Goal: Information Seeking & Learning: Find specific fact

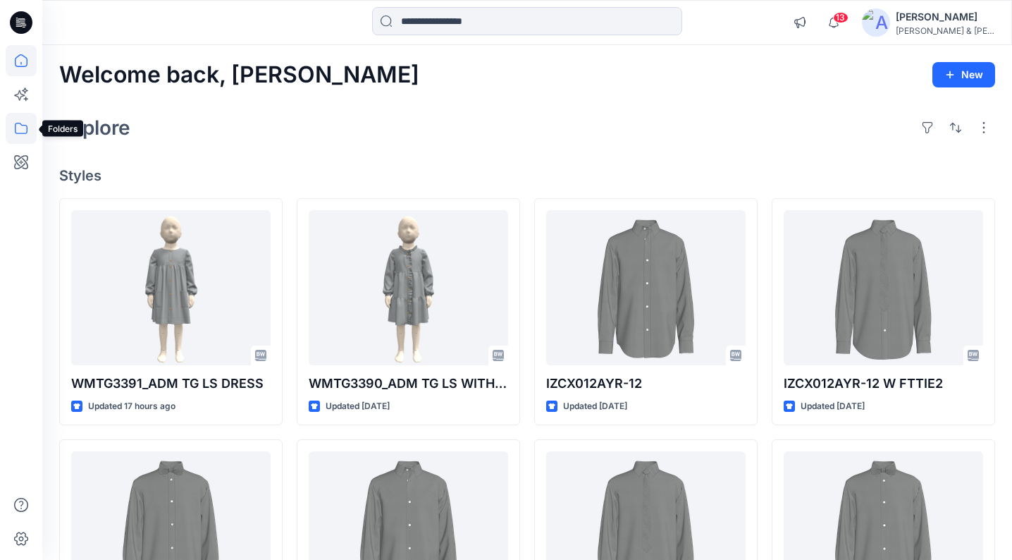
click at [28, 133] on icon at bounding box center [21, 128] width 31 height 31
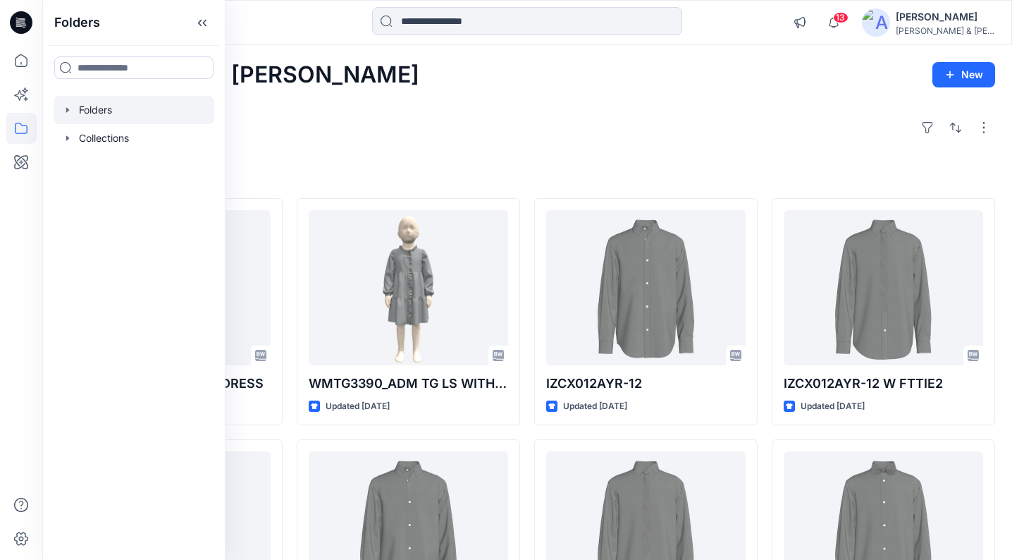
click at [68, 106] on icon "button" at bounding box center [67, 109] width 11 height 11
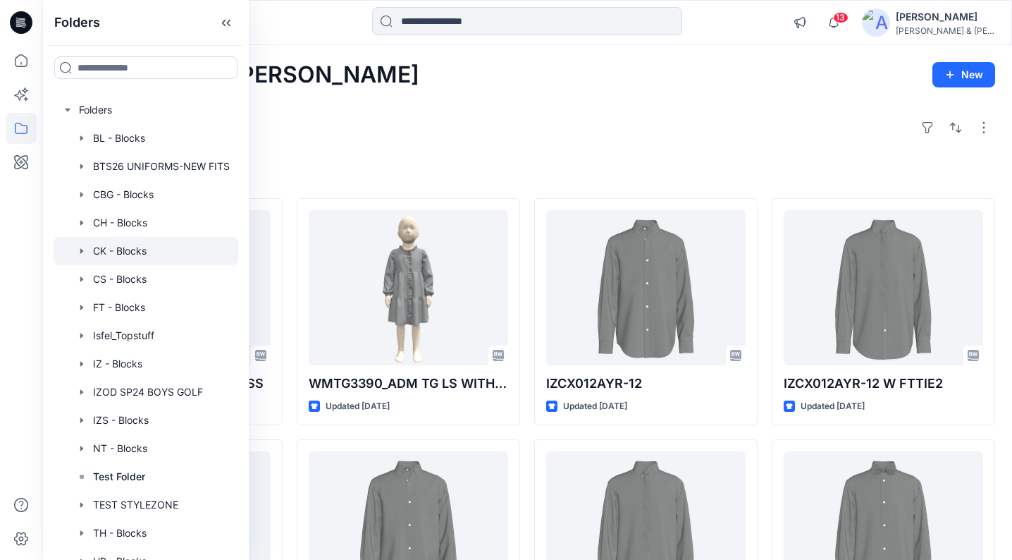
click at [135, 247] on div at bounding box center [146, 251] width 185 height 28
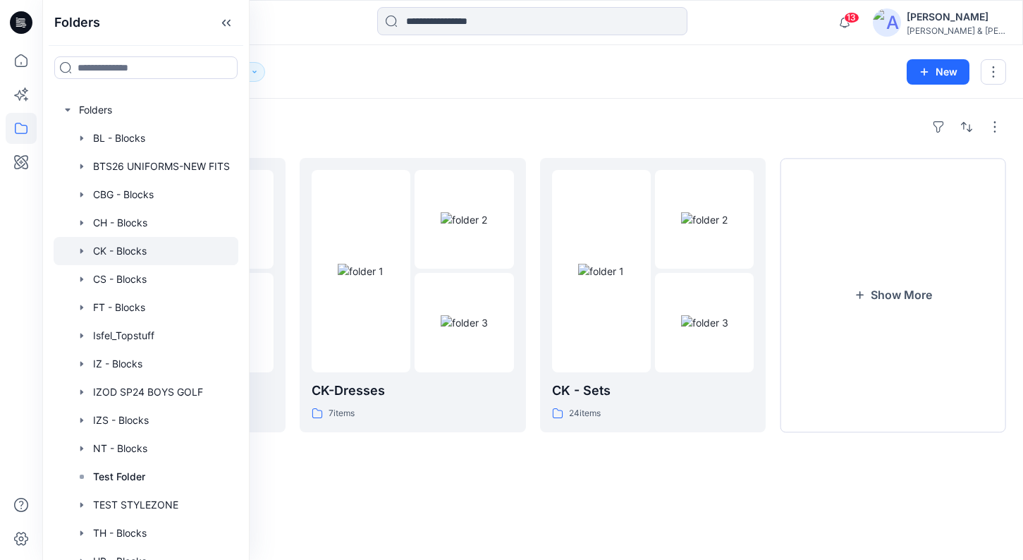
click at [486, 114] on div "Folders CK - Jackets 51 items CK-Dresses 7 items CK - Sets 24 items Show More" at bounding box center [532, 329] width 980 height 461
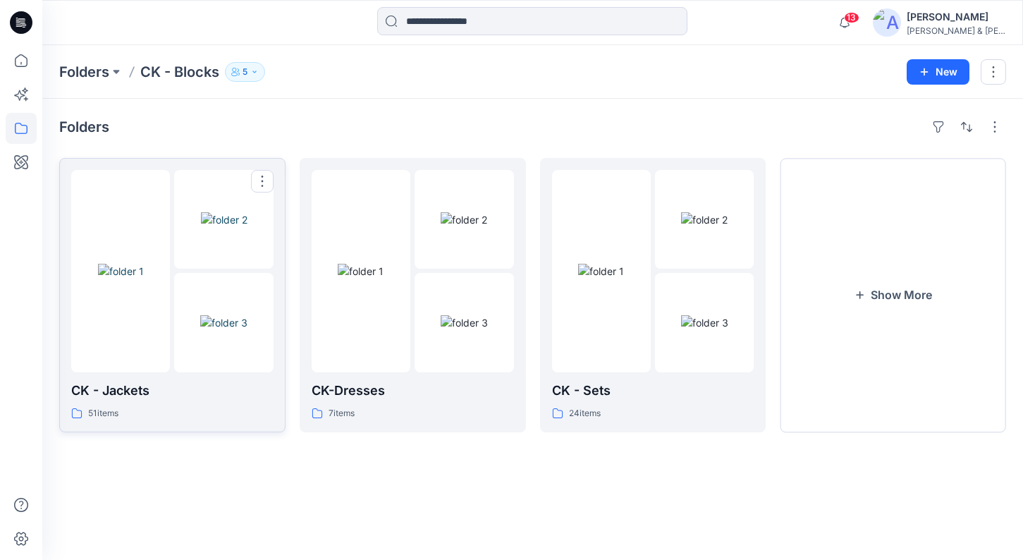
click at [200, 315] on img at bounding box center [223, 322] width 47 height 15
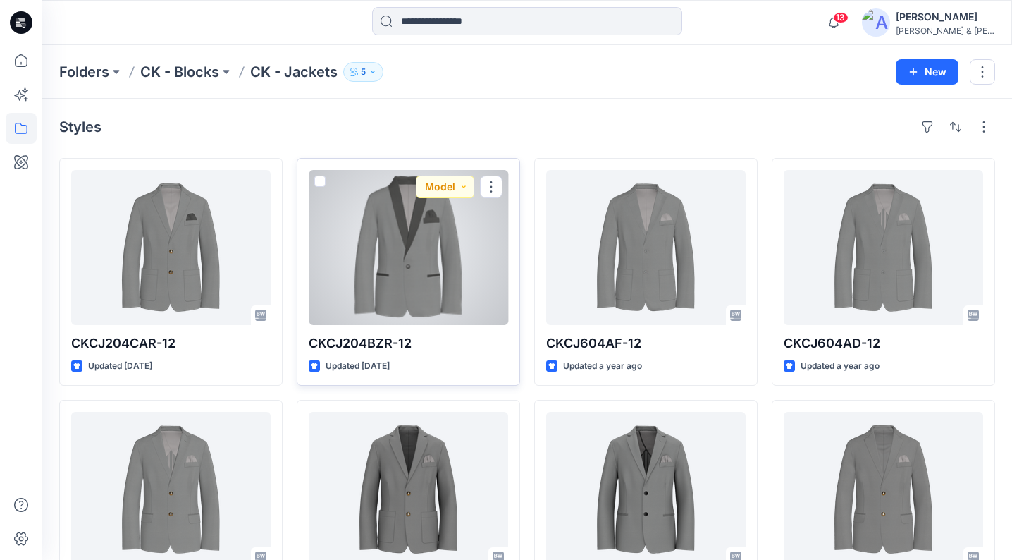
click at [364, 237] on div at bounding box center [408, 247] width 199 height 155
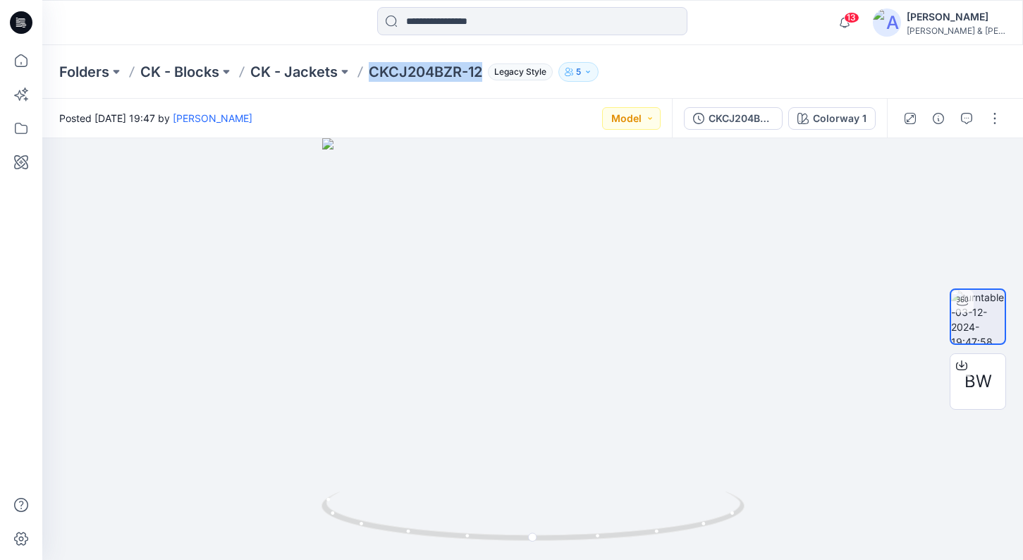
drag, startPoint x: 484, startPoint y: 70, endPoint x: 371, endPoint y: 71, distance: 112.1
click at [371, 71] on p "CKCJ204BZR-12" at bounding box center [425, 72] width 113 height 20
copy p "CKCJ204BZR-12"
drag, startPoint x: 698, startPoint y: 101, endPoint x: 708, endPoint y: 93, distance: 13.1
click at [705, 96] on div "Folders CK - Blocks CK - Jackets CKCJ204BZR-12 Legacy Style 5 Posted [DATE] 19:…" at bounding box center [532, 302] width 980 height 515
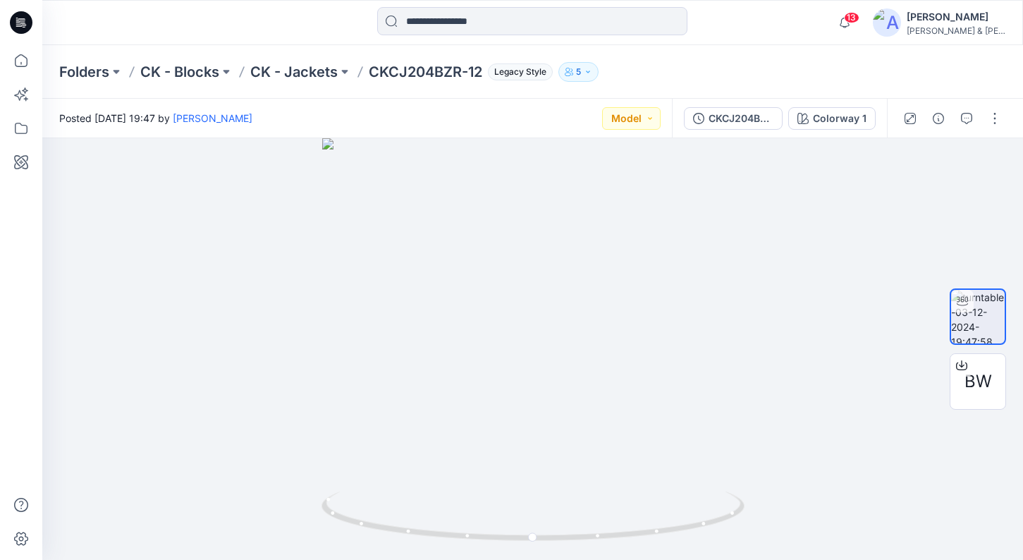
click at [755, 49] on div "Folders CK - Blocks CK - Jackets CKCJ204BZR-12 Legacy Style 5" at bounding box center [532, 72] width 980 height 54
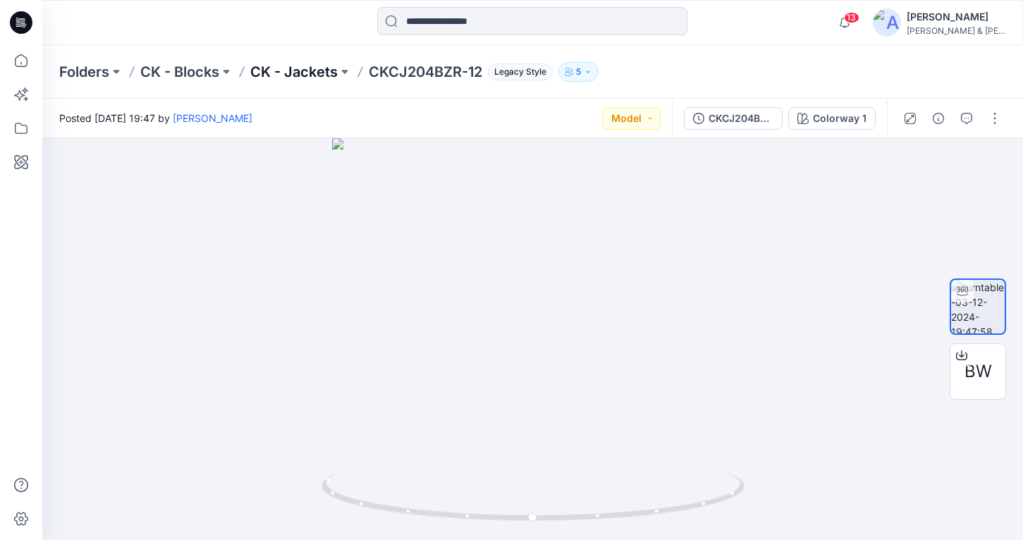
click at [290, 72] on p "CK - Jackets" at bounding box center [293, 72] width 87 height 20
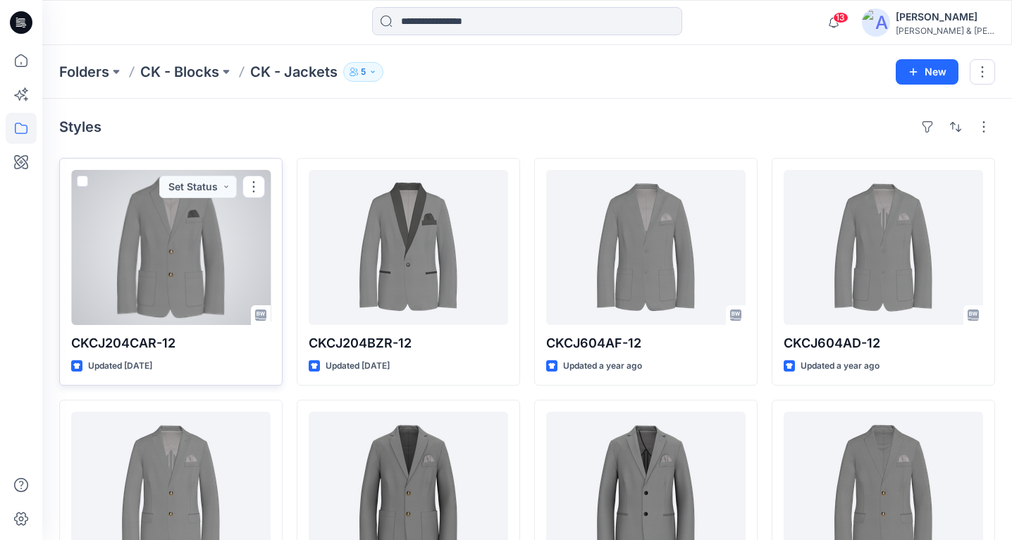
click at [168, 262] on div at bounding box center [170, 247] width 199 height 155
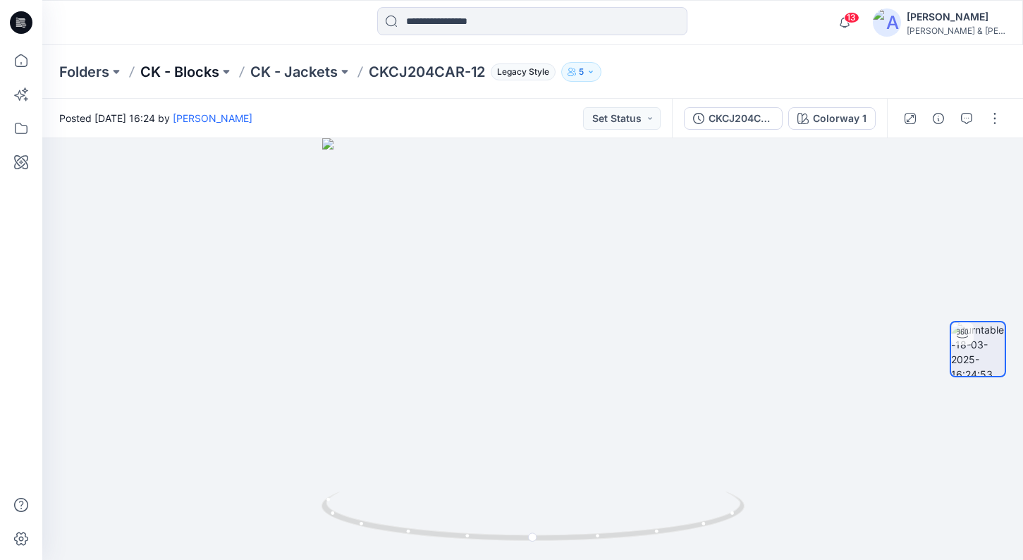
click at [193, 74] on p "CK - Blocks" at bounding box center [179, 72] width 79 height 20
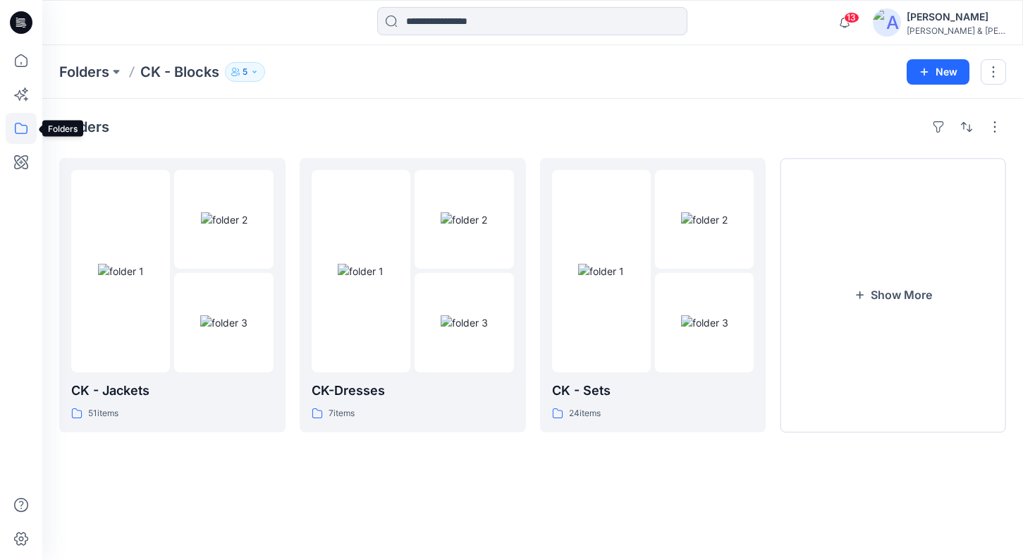
click at [27, 129] on icon at bounding box center [21, 128] width 13 height 11
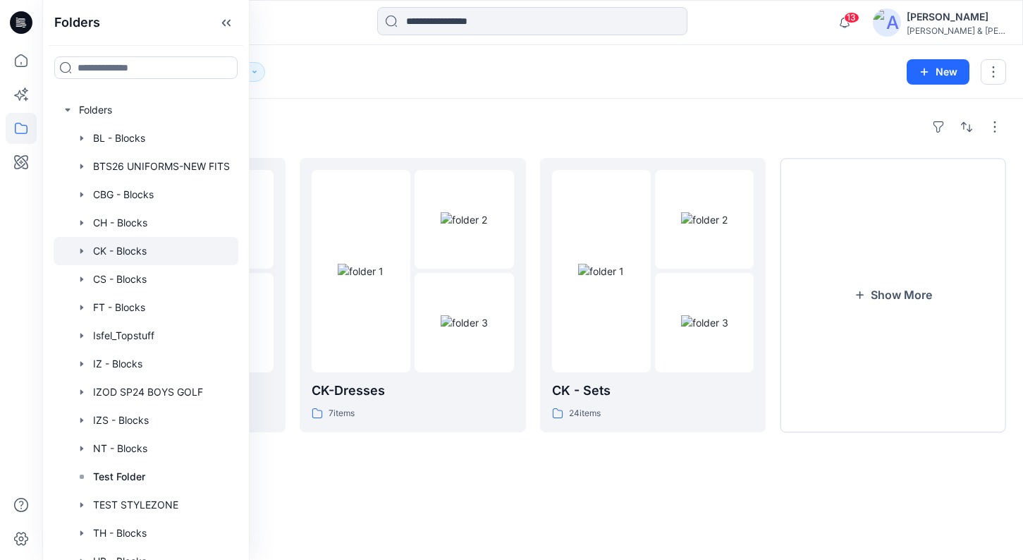
click at [410, 92] on div "Folders CK - Blocks 5 New" at bounding box center [532, 72] width 980 height 54
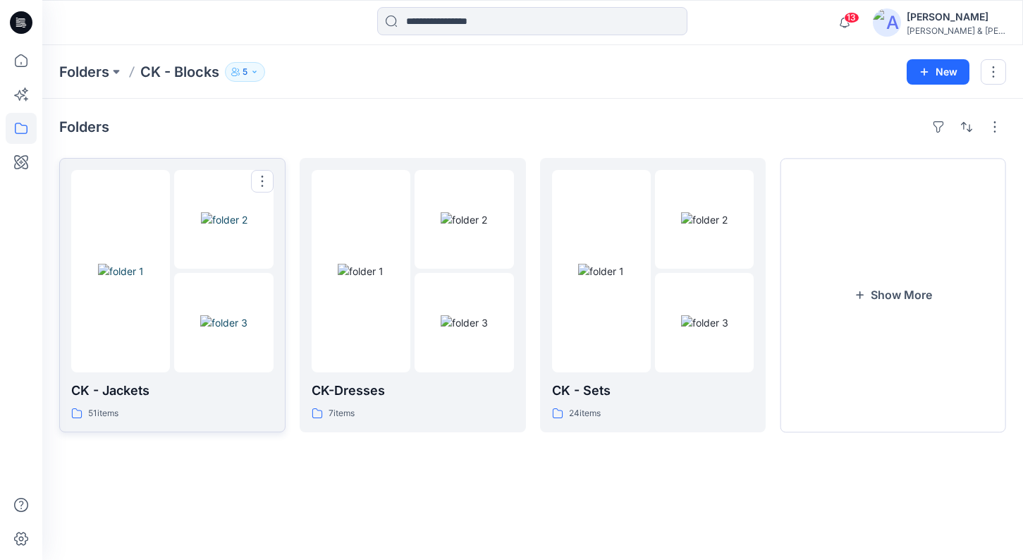
click at [200, 330] on img at bounding box center [223, 322] width 47 height 15
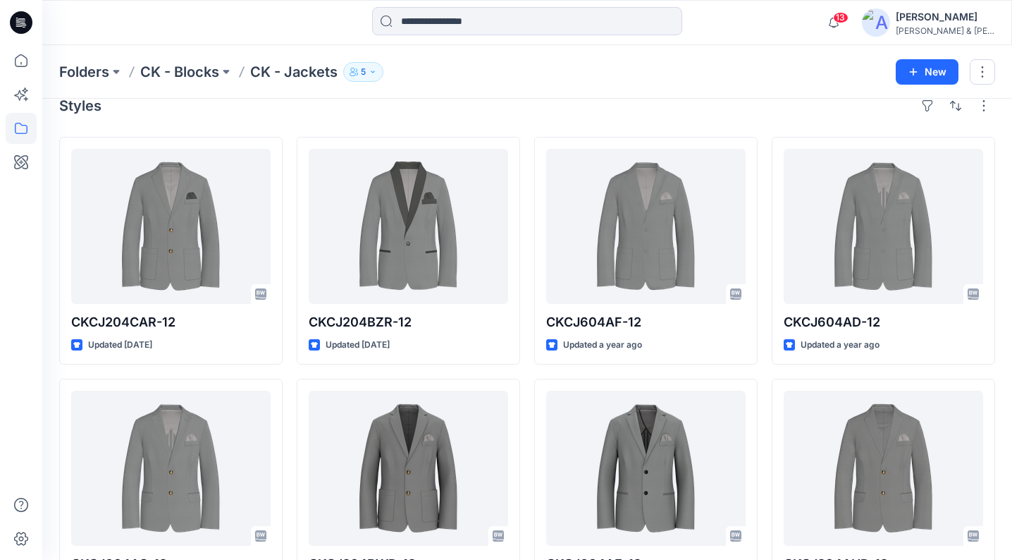
scroll to position [18, 0]
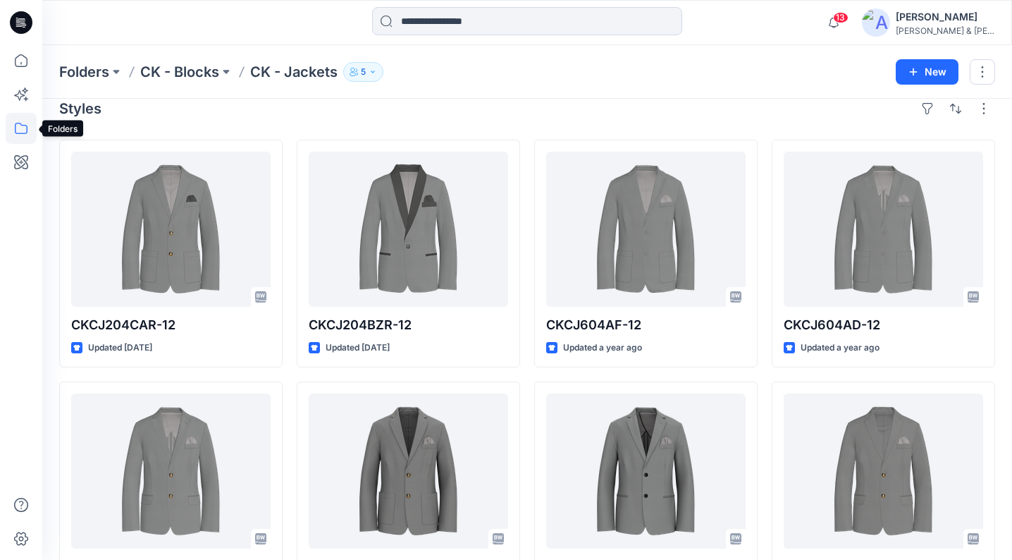
click at [22, 133] on icon at bounding box center [21, 128] width 31 height 31
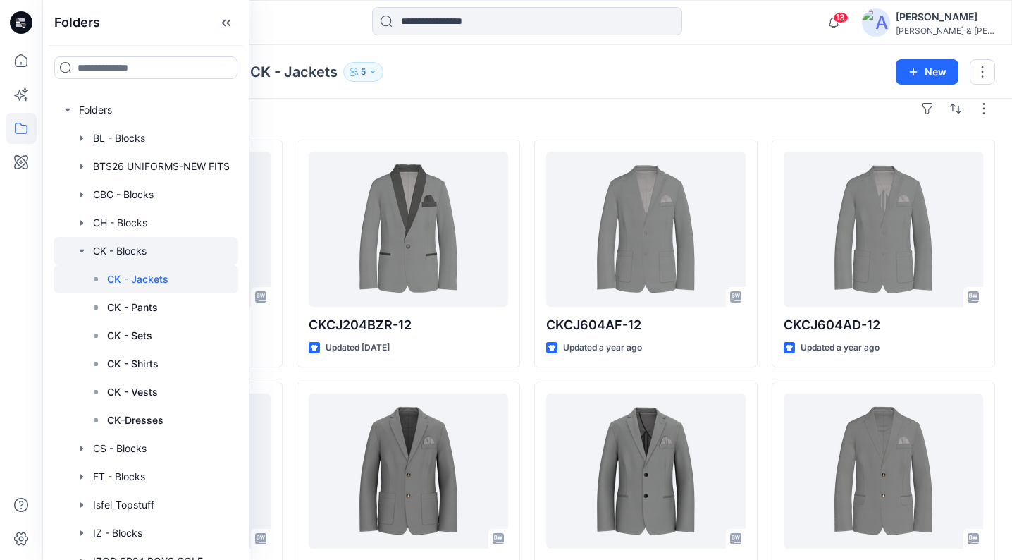
click at [81, 247] on icon "button" at bounding box center [81, 250] width 11 height 11
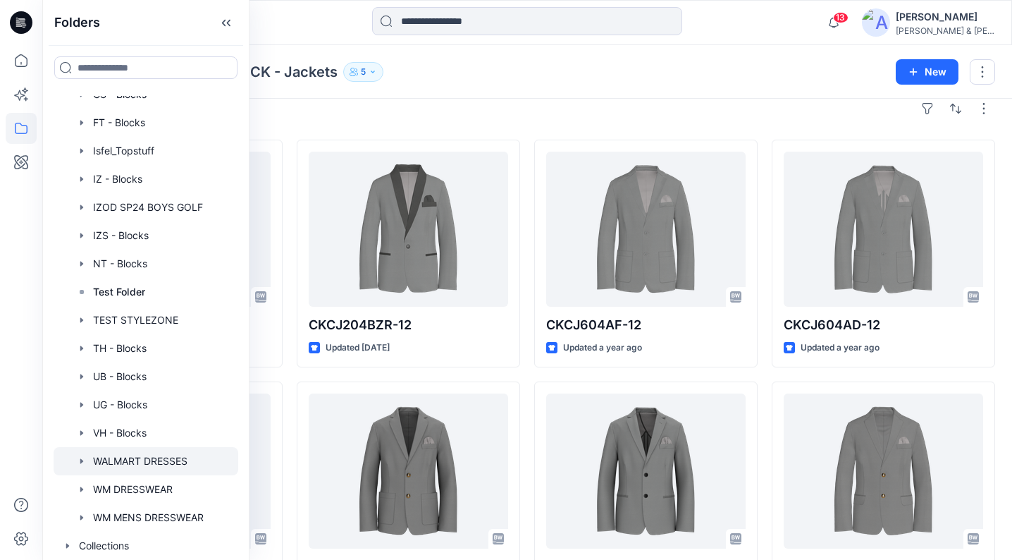
scroll to position [101, 0]
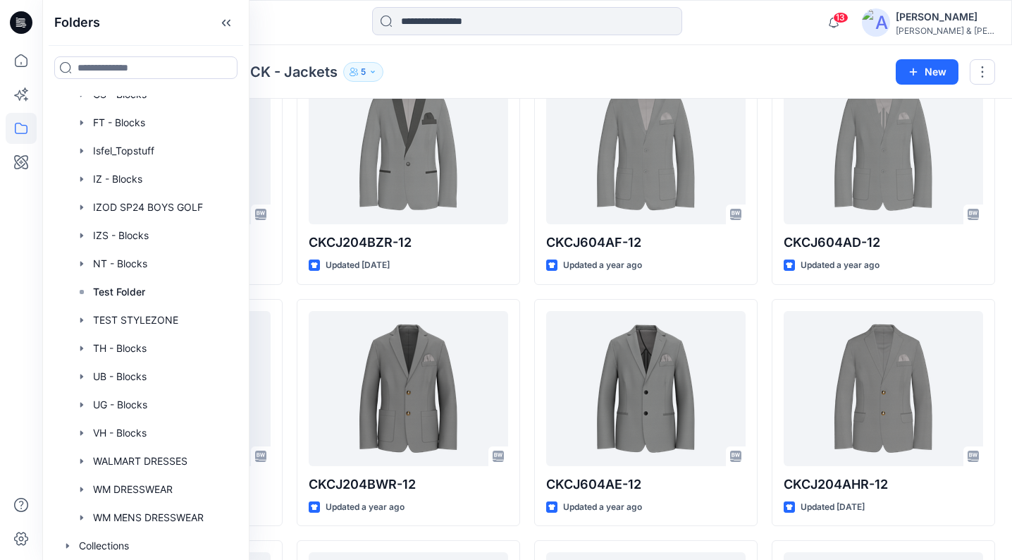
click at [544, 55] on div "Folders CK - Blocks CK - Jackets 5 New" at bounding box center [527, 72] width 970 height 54
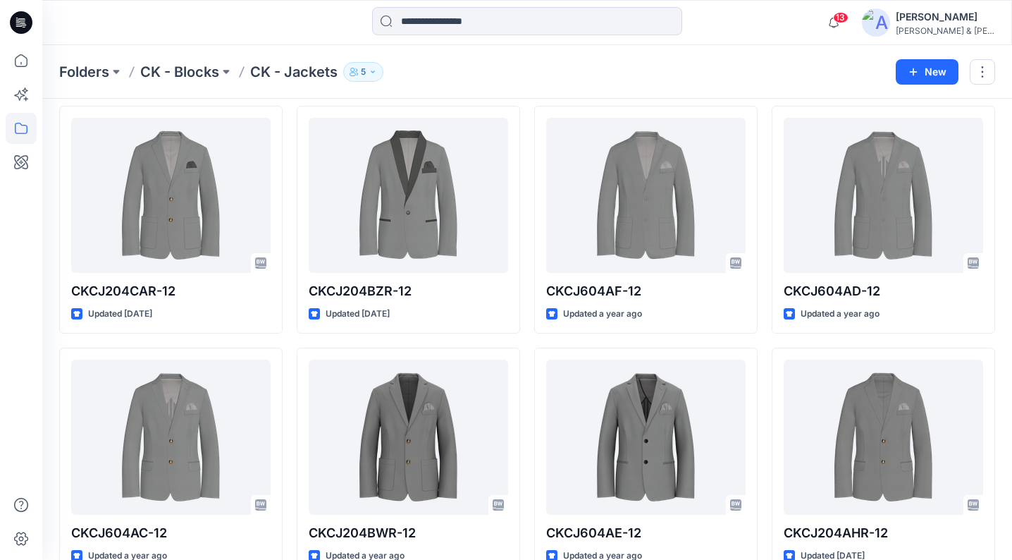
scroll to position [55, 0]
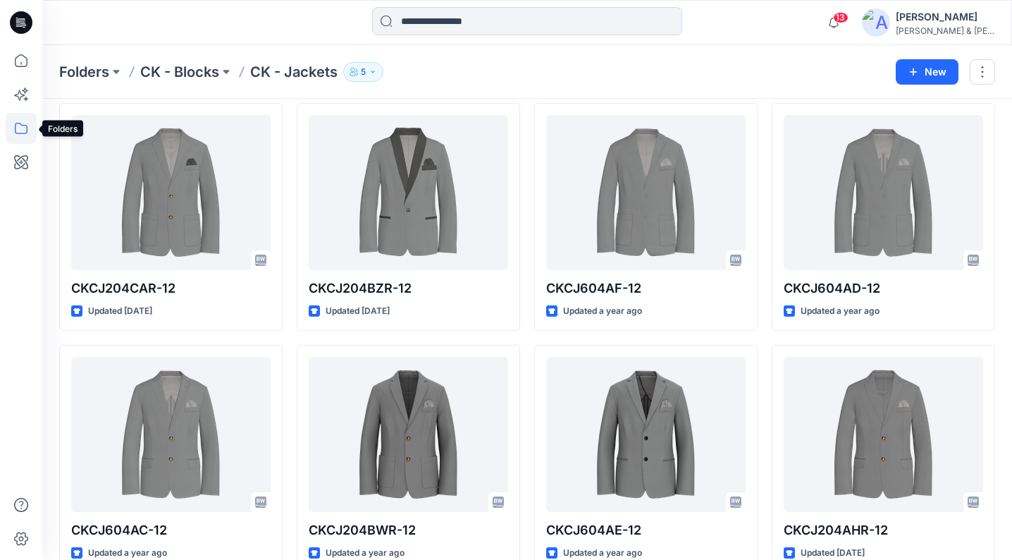
click at [23, 132] on icon at bounding box center [21, 128] width 31 height 31
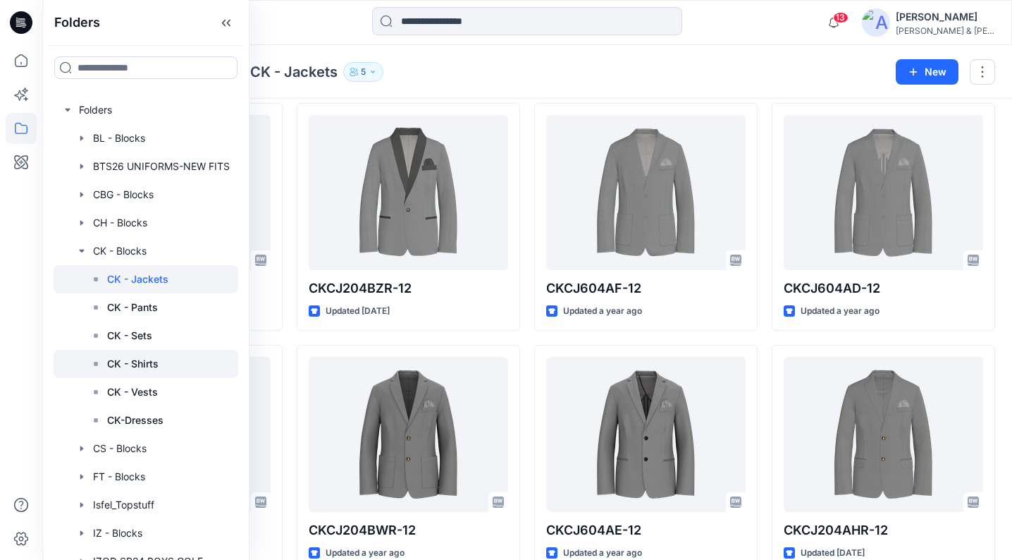
click at [163, 363] on div at bounding box center [146, 364] width 185 height 28
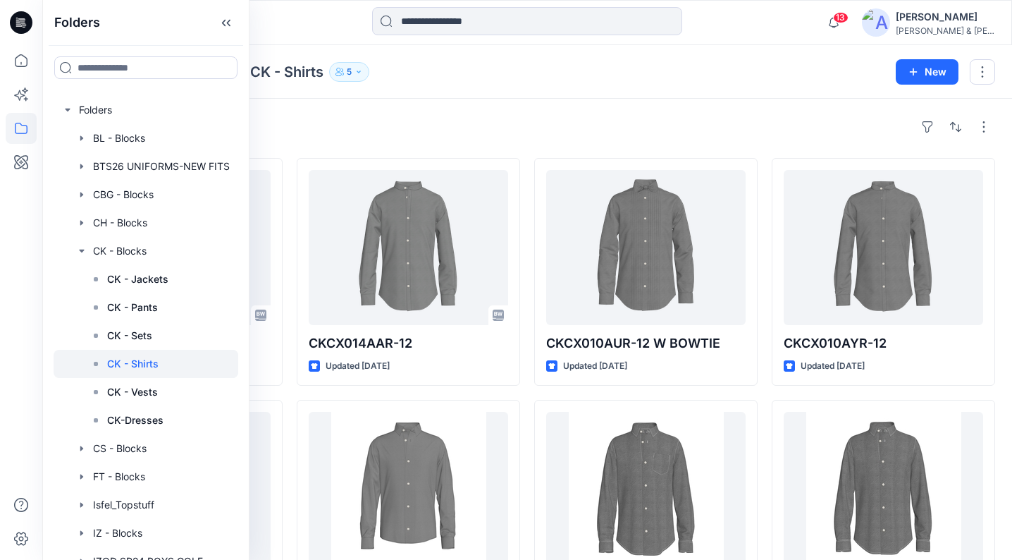
click at [529, 113] on div "Styles CKCX010AZ - 12 Updated a month ago CKCX013ABR-12 Updated [DATE] CKCX010A…" at bounding box center [527, 517] width 970 height 837
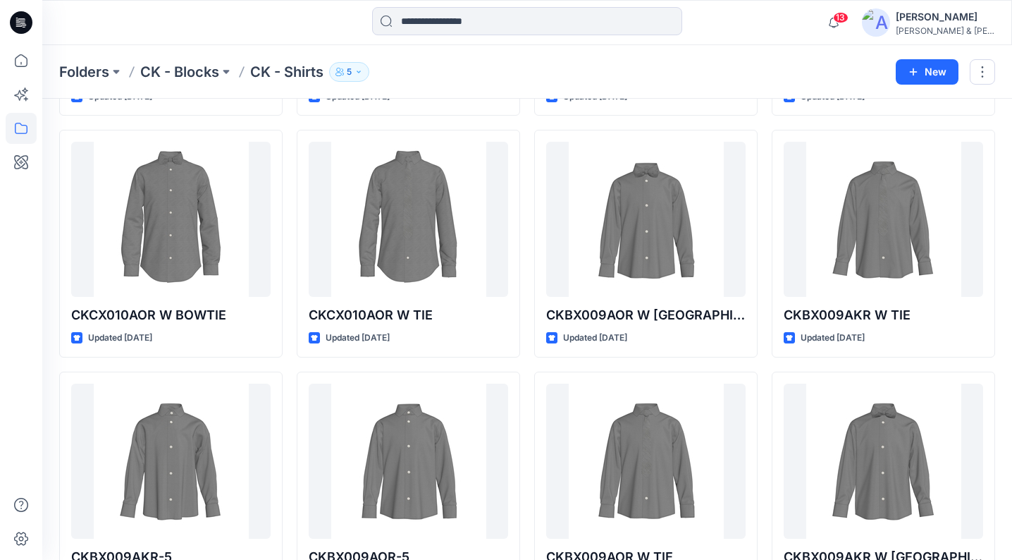
scroll to position [524, 0]
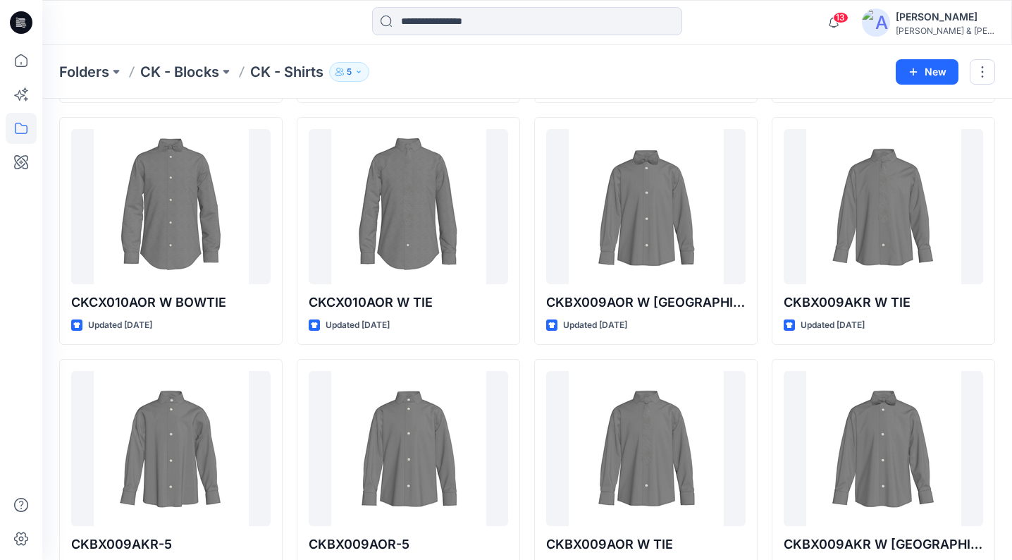
click at [182, 37] on div at bounding box center [163, 22] width 242 height 31
click at [190, 74] on p "CK - Blocks" at bounding box center [179, 72] width 79 height 20
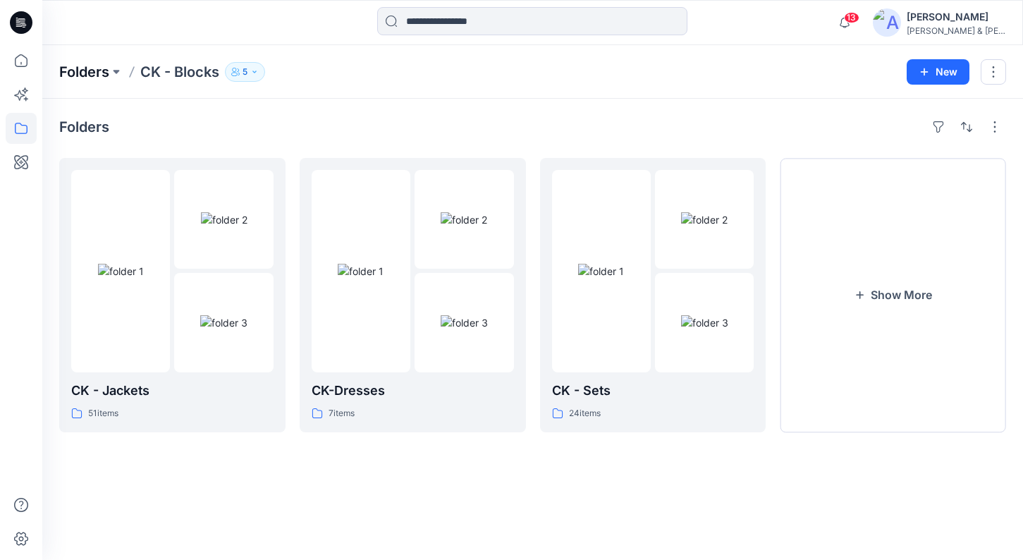
click at [95, 67] on p "Folders" at bounding box center [84, 72] width 50 height 20
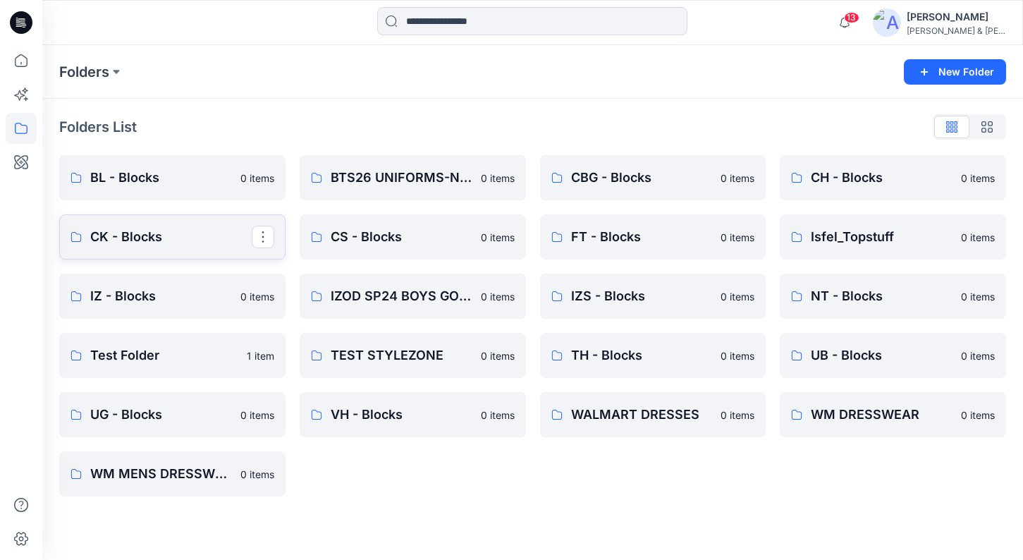
click at [124, 233] on p "CK - Blocks" at bounding box center [170, 237] width 161 height 20
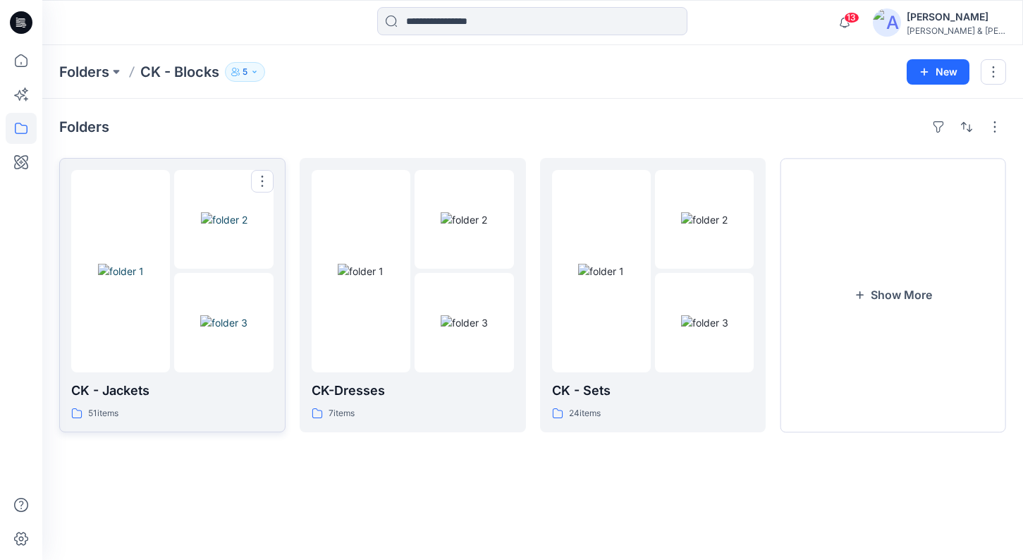
click at [144, 278] on img at bounding box center [121, 271] width 46 height 15
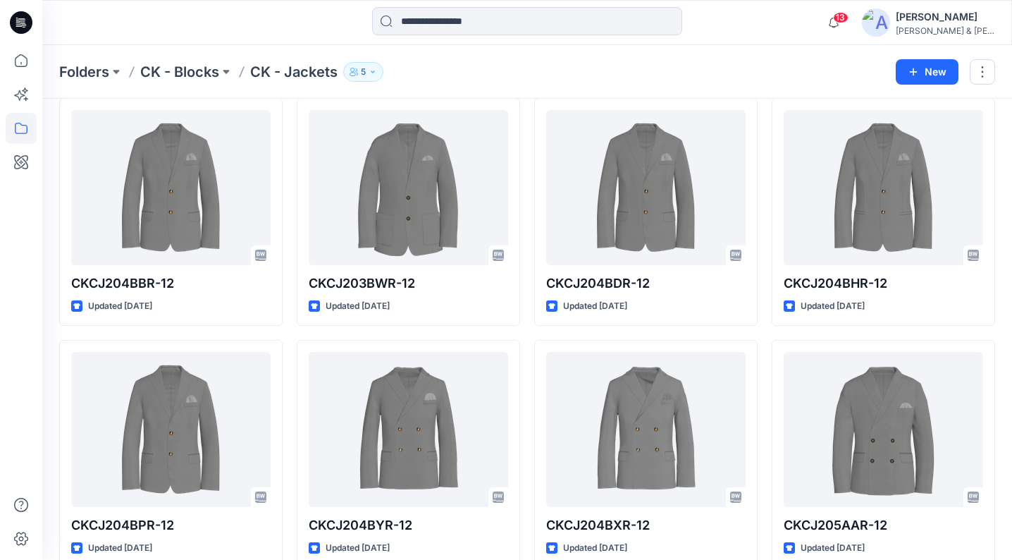
scroll to position [571, 0]
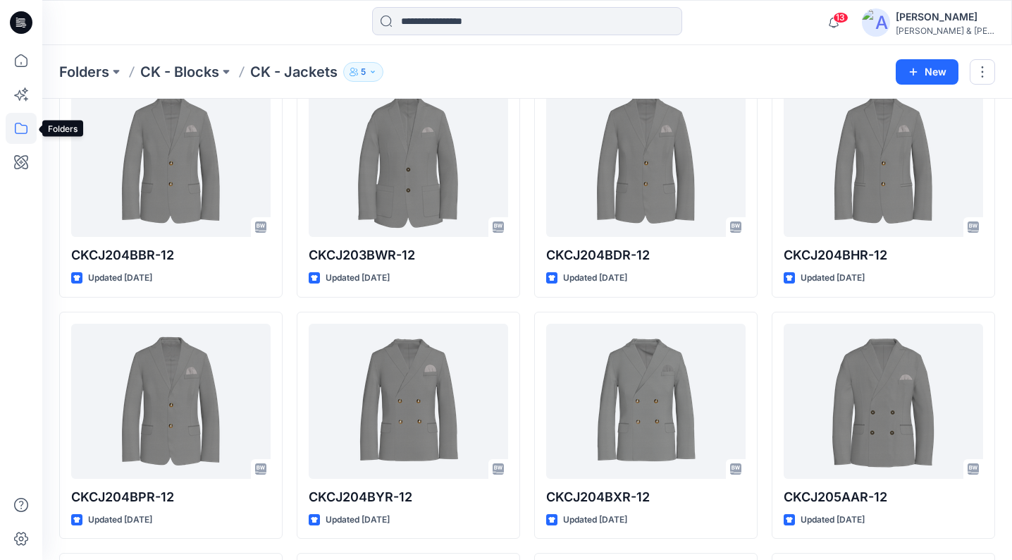
click at [19, 128] on icon at bounding box center [21, 128] width 31 height 31
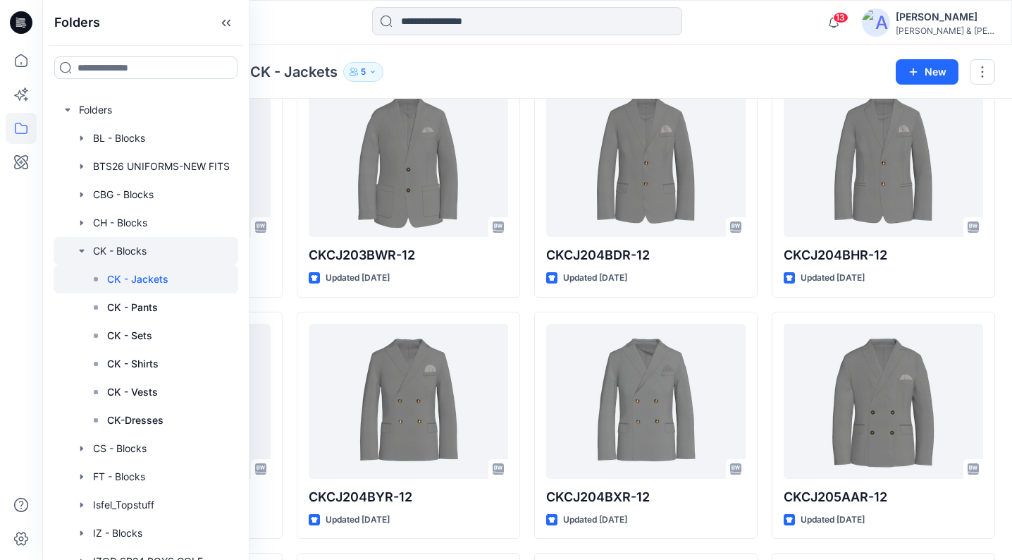
click at [85, 250] on icon "button" at bounding box center [81, 250] width 11 height 11
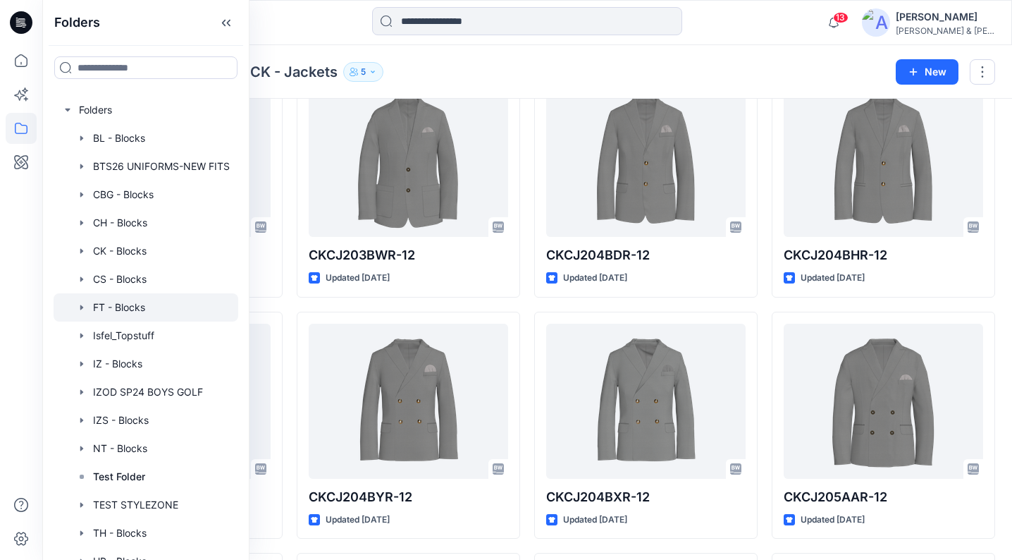
click at [83, 307] on icon "button" at bounding box center [81, 307] width 3 height 5
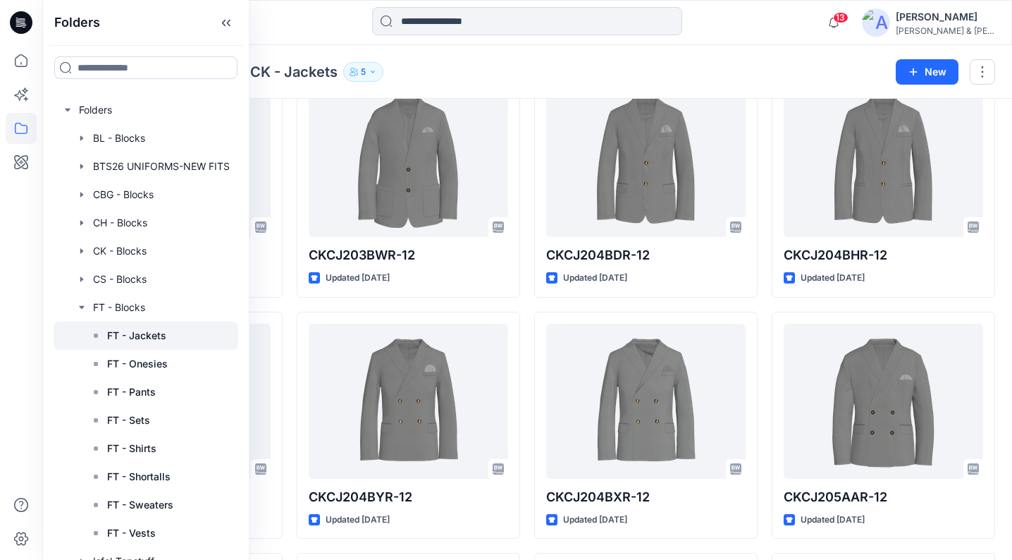
click at [172, 331] on div at bounding box center [146, 335] width 185 height 28
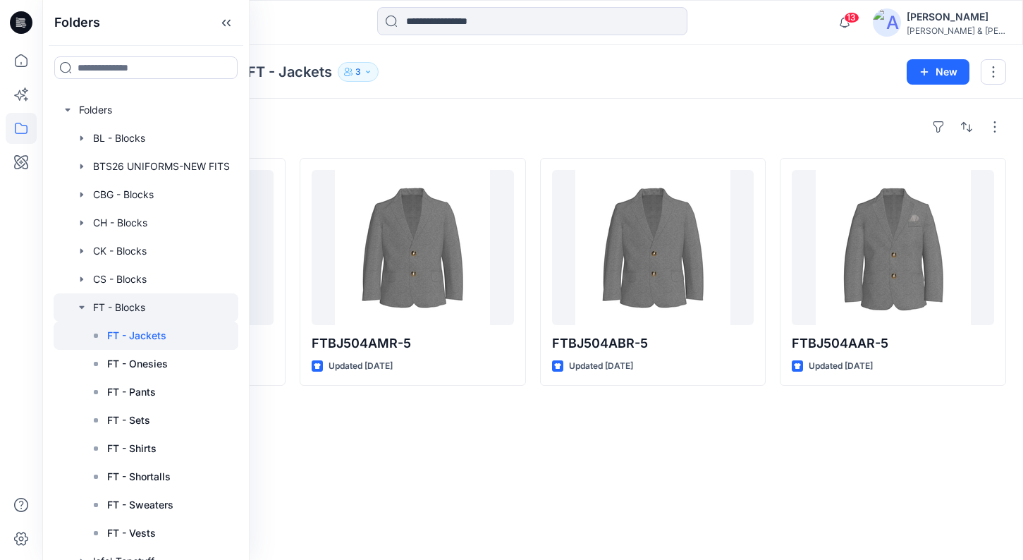
click at [81, 307] on icon "button" at bounding box center [81, 307] width 5 height 3
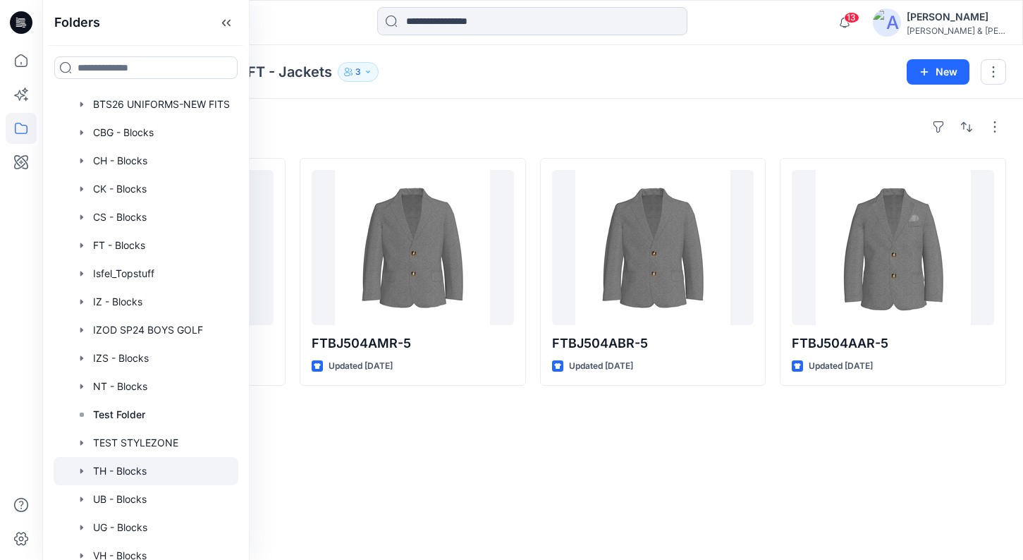
scroll to position [65, 0]
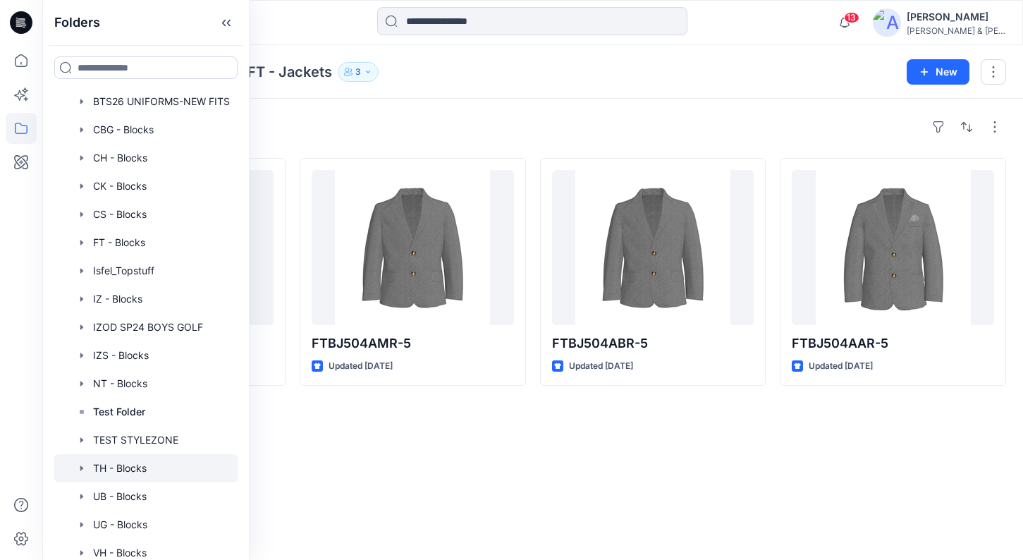
click at [82, 465] on icon "button" at bounding box center [81, 467] width 11 height 11
click at [159, 496] on p "TH - Jackets" at bounding box center [137, 496] width 61 height 17
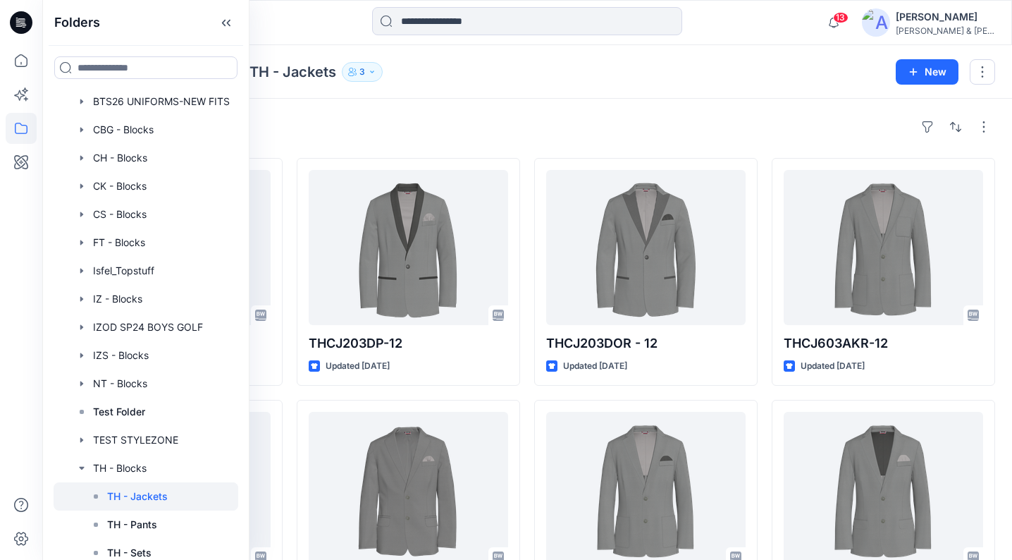
click at [524, 85] on div "Folders TH - Blocks TH - Jackets 3 New" at bounding box center [527, 72] width 970 height 54
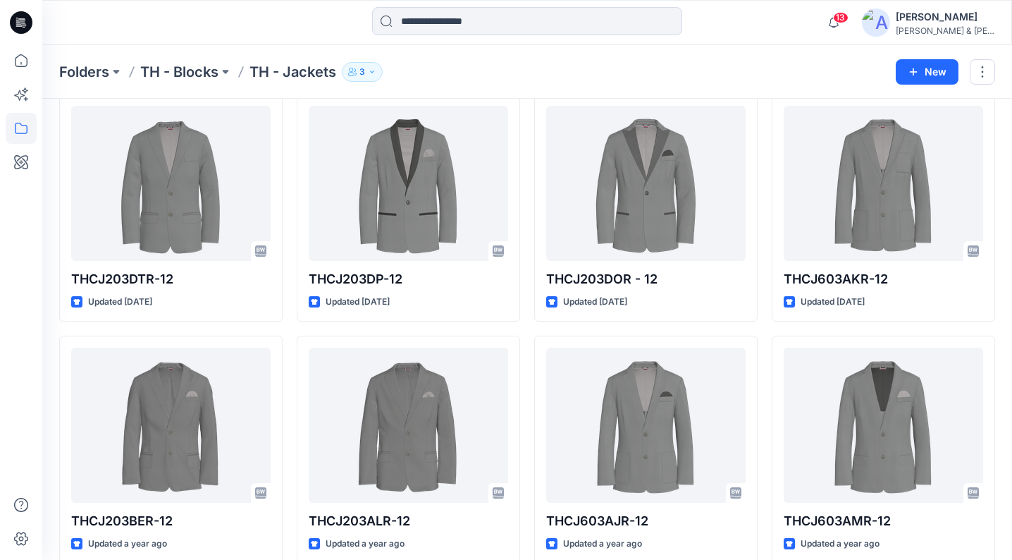
scroll to position [77, 0]
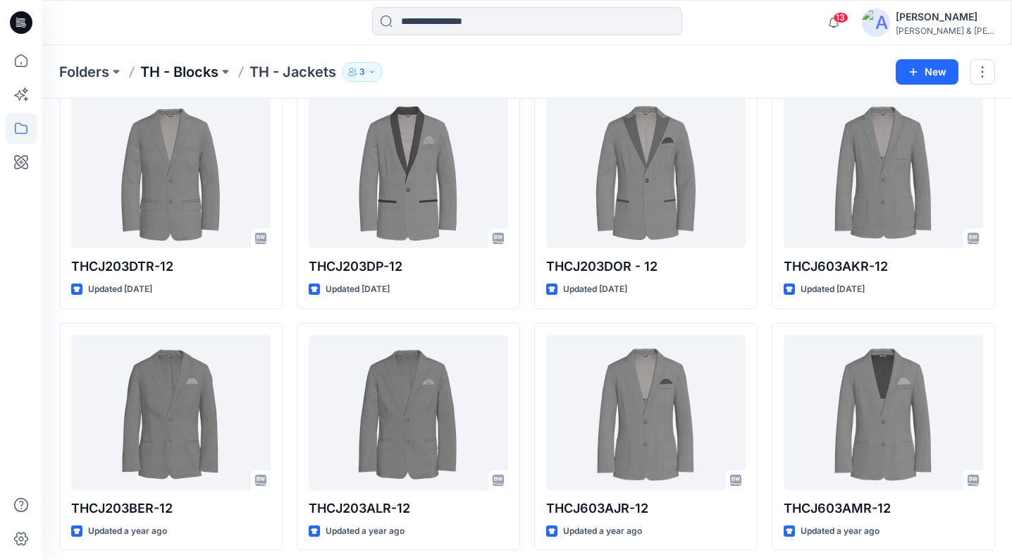
click at [204, 71] on p "TH - Blocks" at bounding box center [179, 72] width 78 height 20
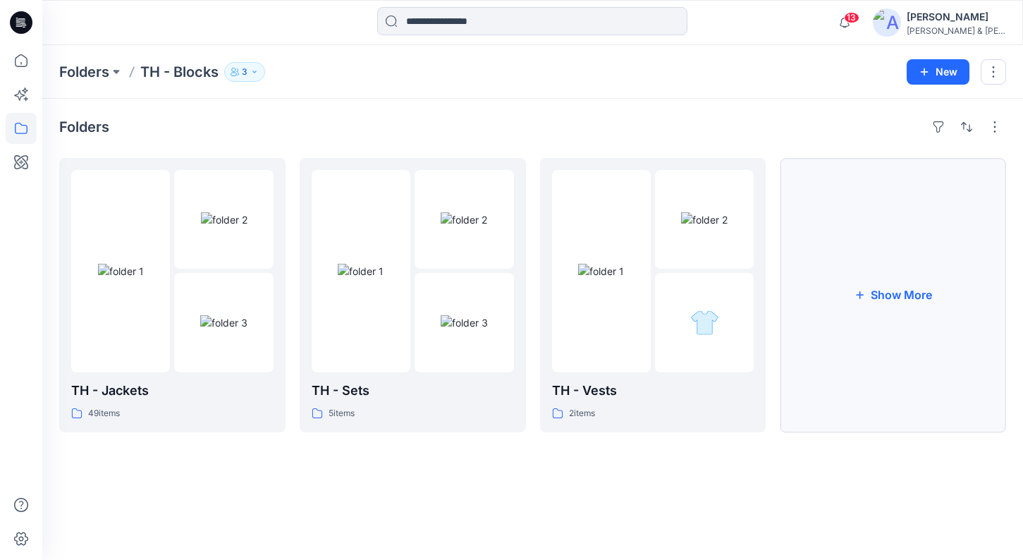
click at [881, 335] on button "Show More" at bounding box center [893, 295] width 226 height 274
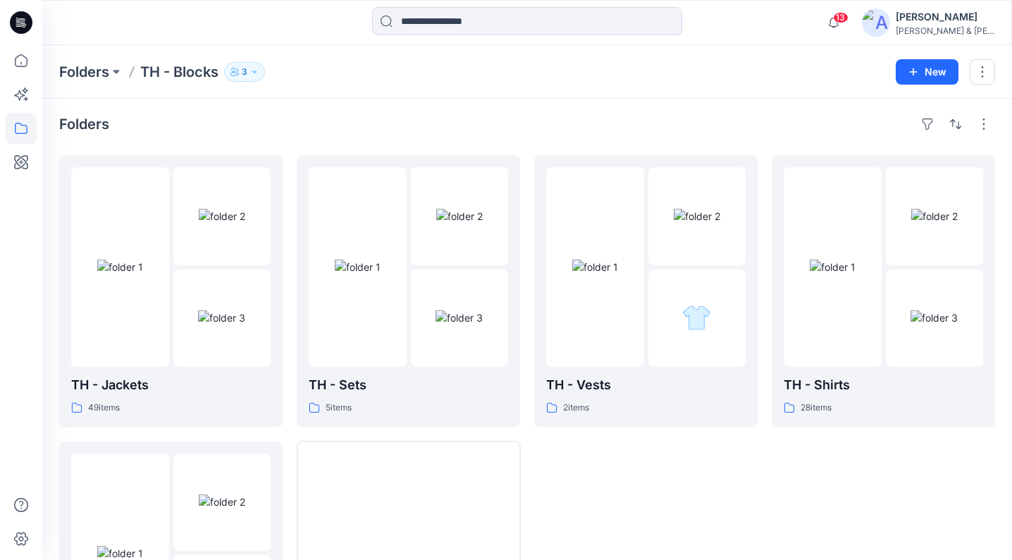
scroll to position [147, 0]
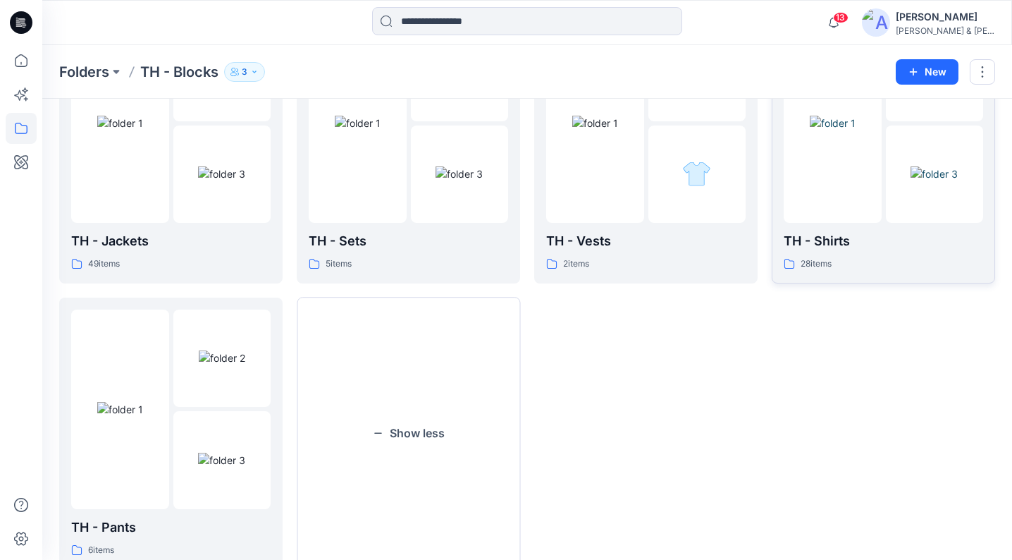
click at [843, 130] on img at bounding box center [833, 123] width 46 height 15
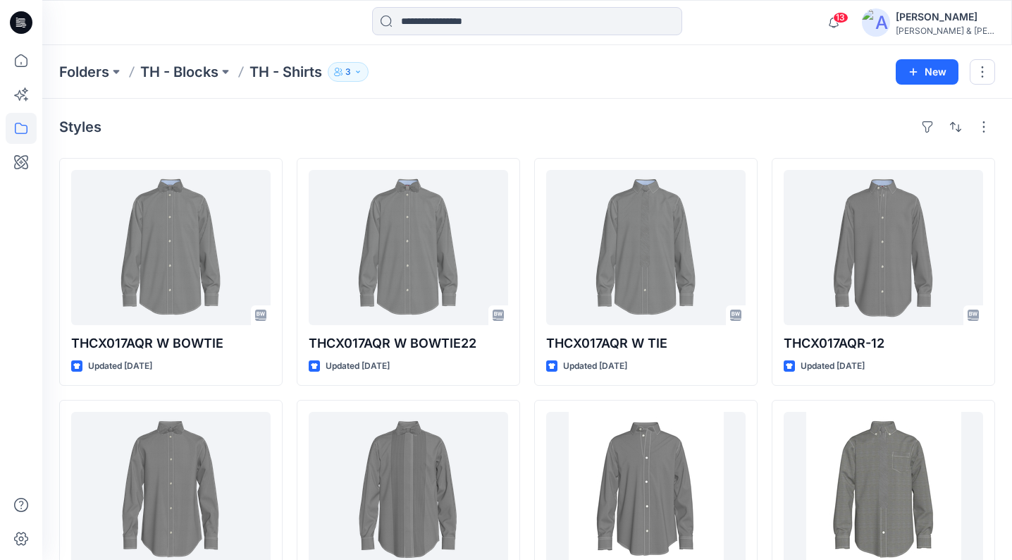
scroll to position [3, 0]
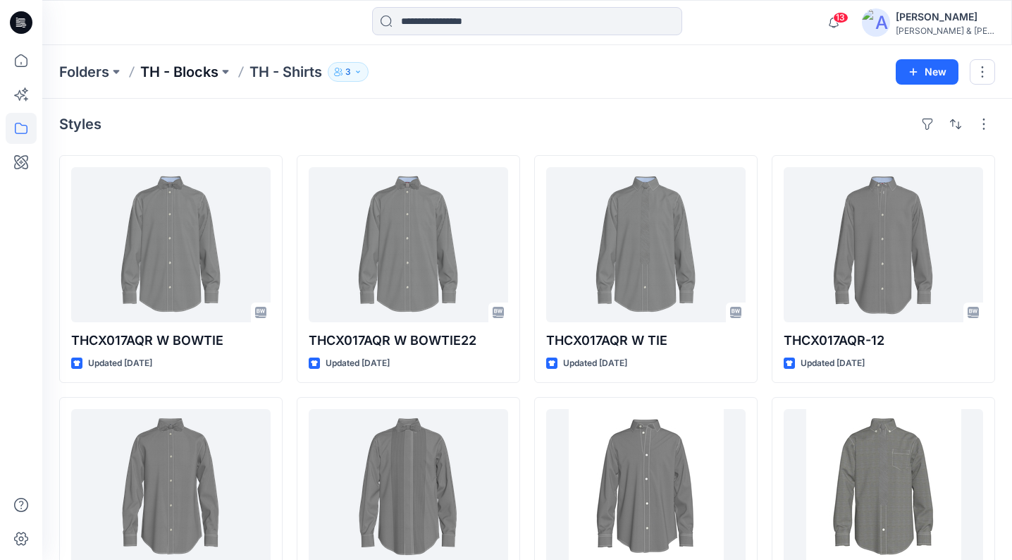
click at [199, 80] on p "TH - Blocks" at bounding box center [179, 72] width 78 height 20
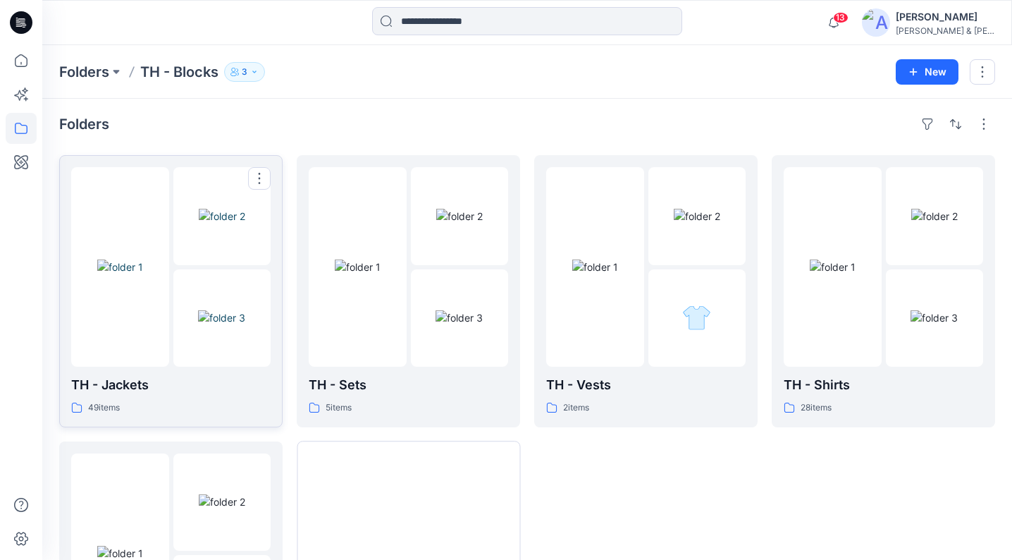
click at [198, 319] on img at bounding box center [221, 317] width 47 height 15
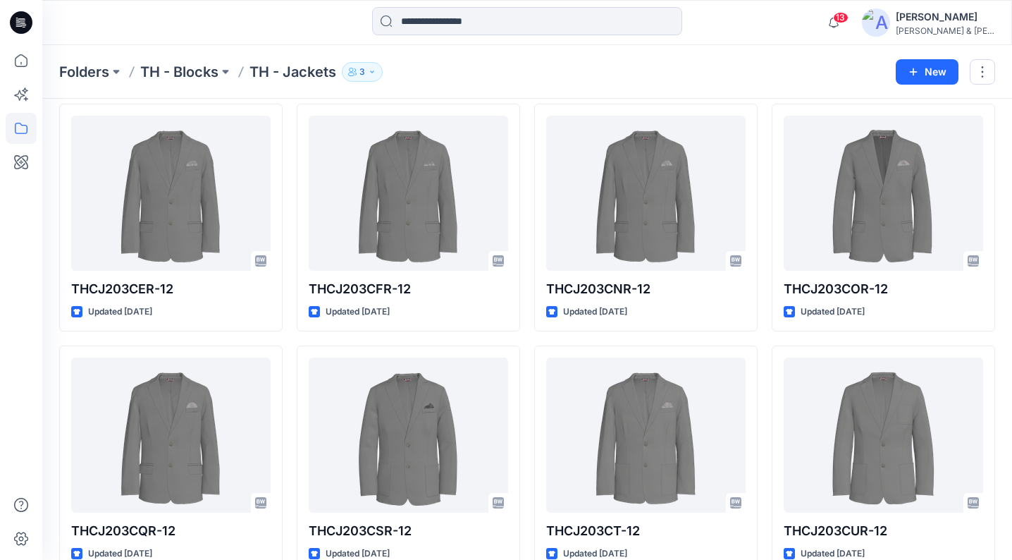
scroll to position [1023, 0]
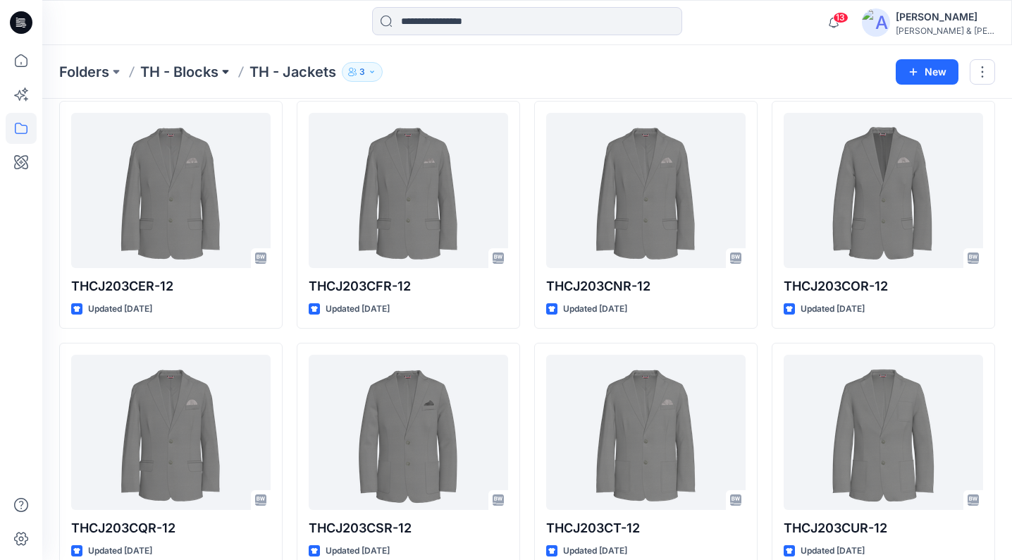
click at [226, 71] on button at bounding box center [226, 72] width 14 height 20
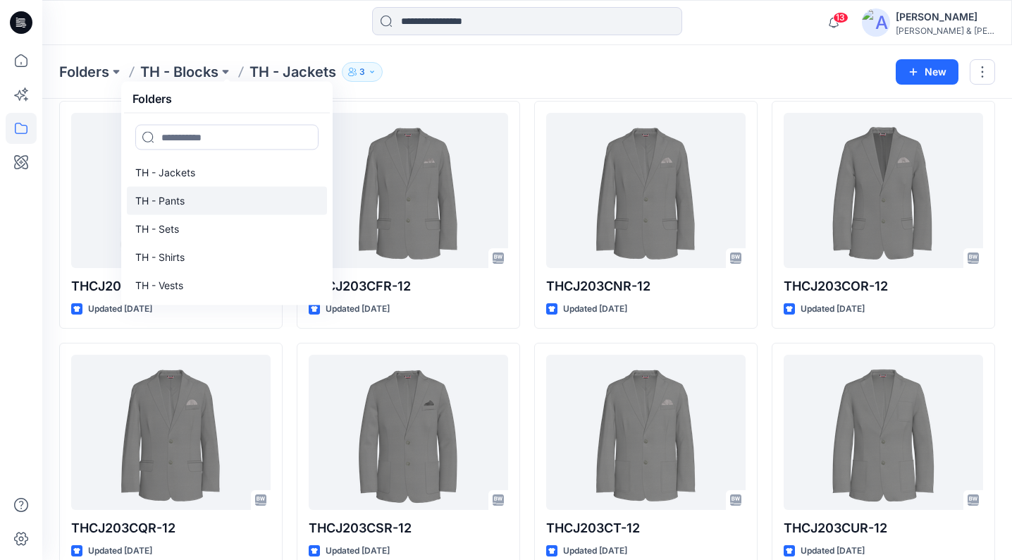
click at [183, 201] on p "TH - Pants" at bounding box center [159, 200] width 49 height 17
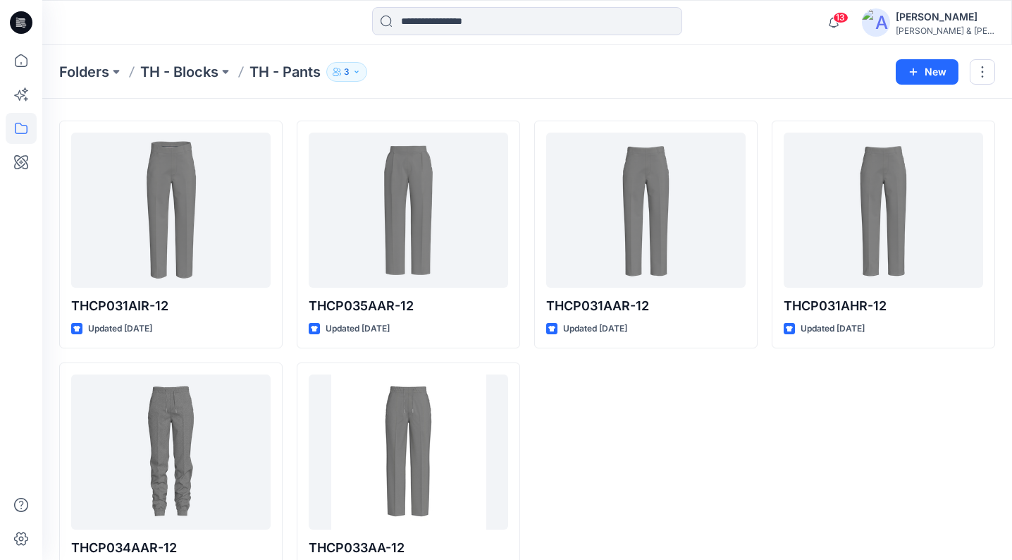
scroll to position [42, 0]
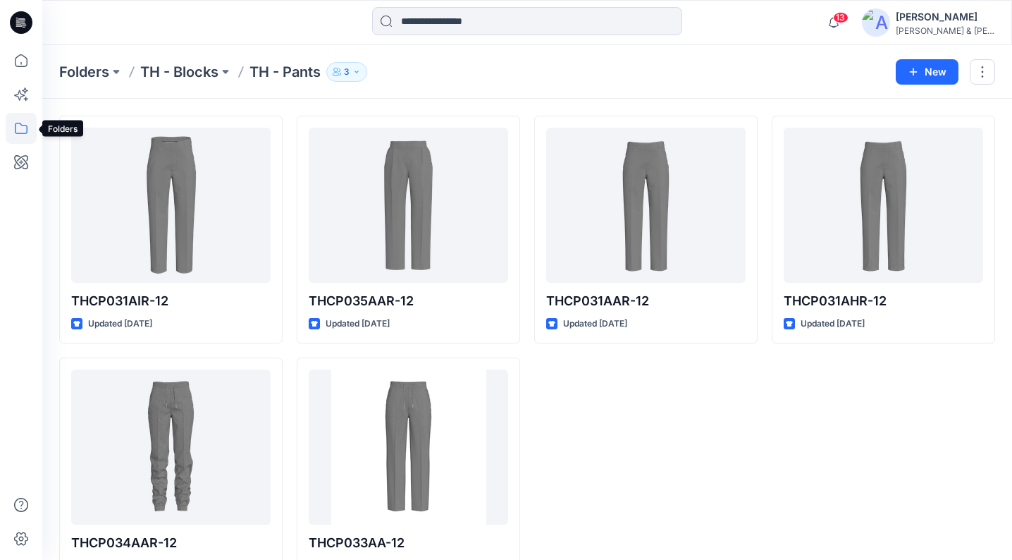
click at [20, 129] on icon at bounding box center [21, 128] width 31 height 31
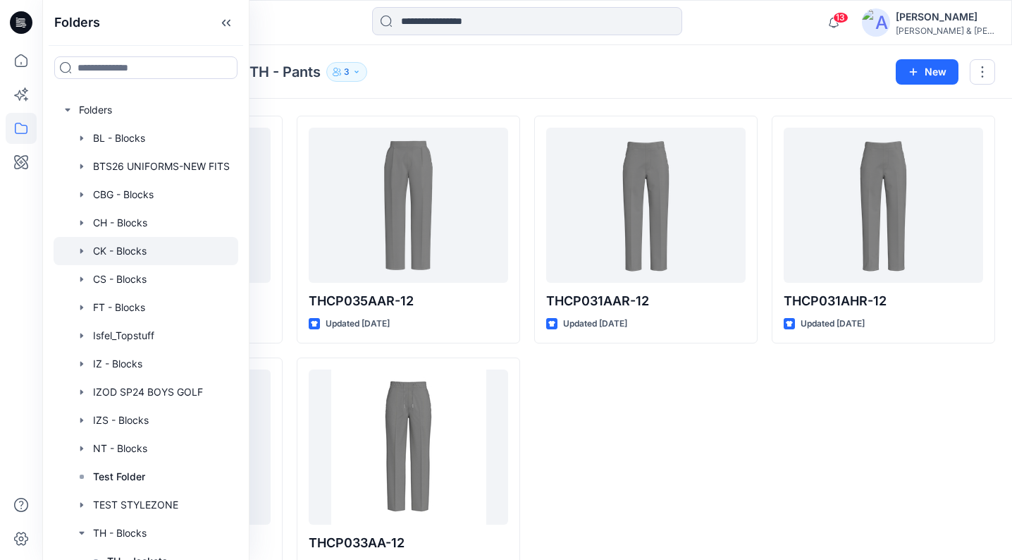
click at [82, 251] on icon "button" at bounding box center [81, 250] width 3 height 5
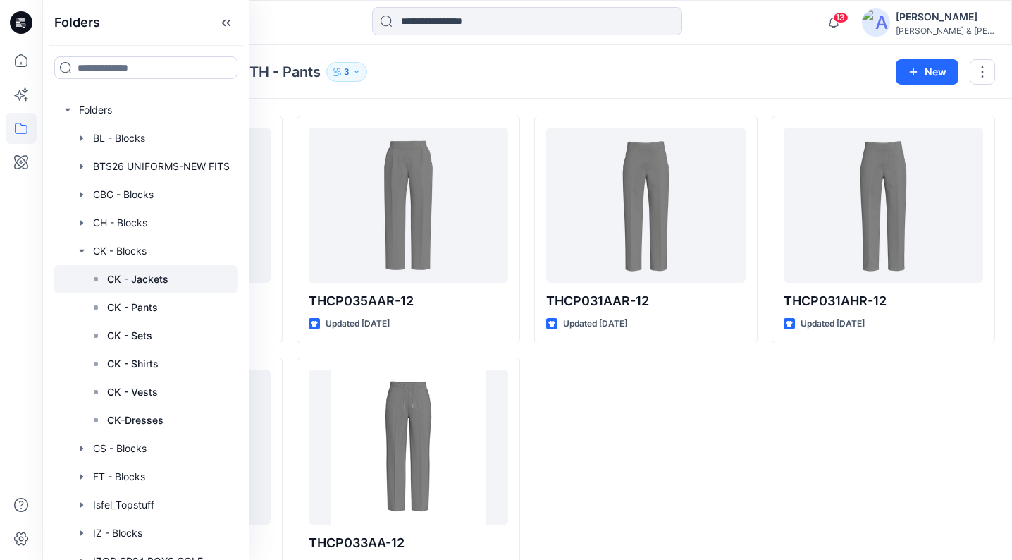
click at [153, 275] on p "CK - Jackets" at bounding box center [137, 279] width 61 height 17
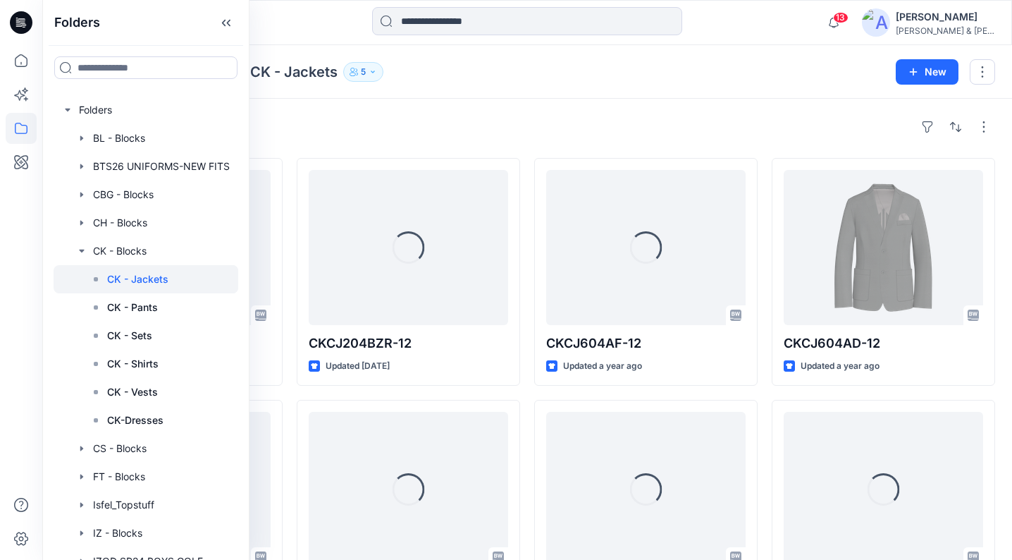
click at [567, 110] on div "Styles Loading... CKCJ204CAR-12 Updated [DATE] Loading... CKCJ604AC-12 Updated …" at bounding box center [527, 517] width 970 height 837
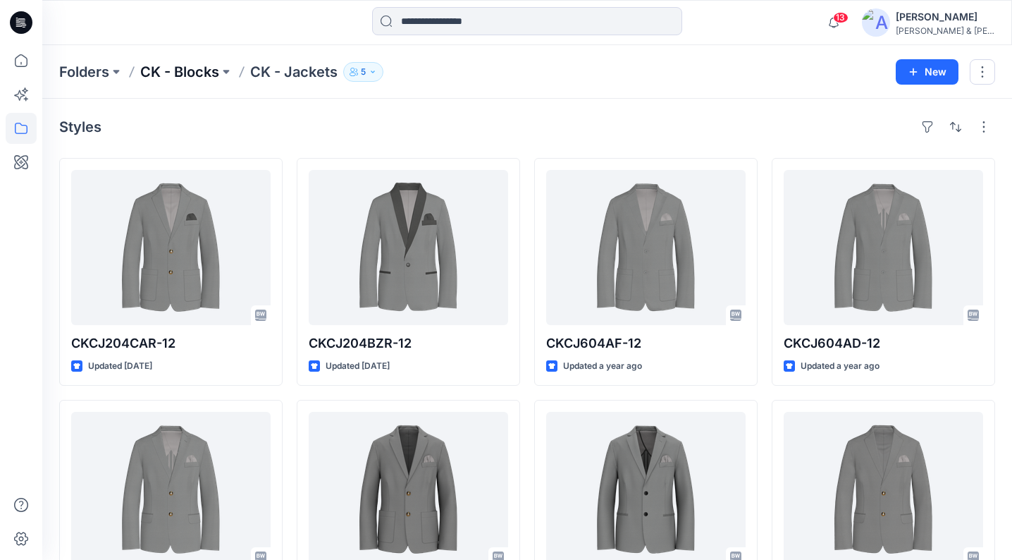
click at [190, 77] on p "CK - Blocks" at bounding box center [179, 72] width 79 height 20
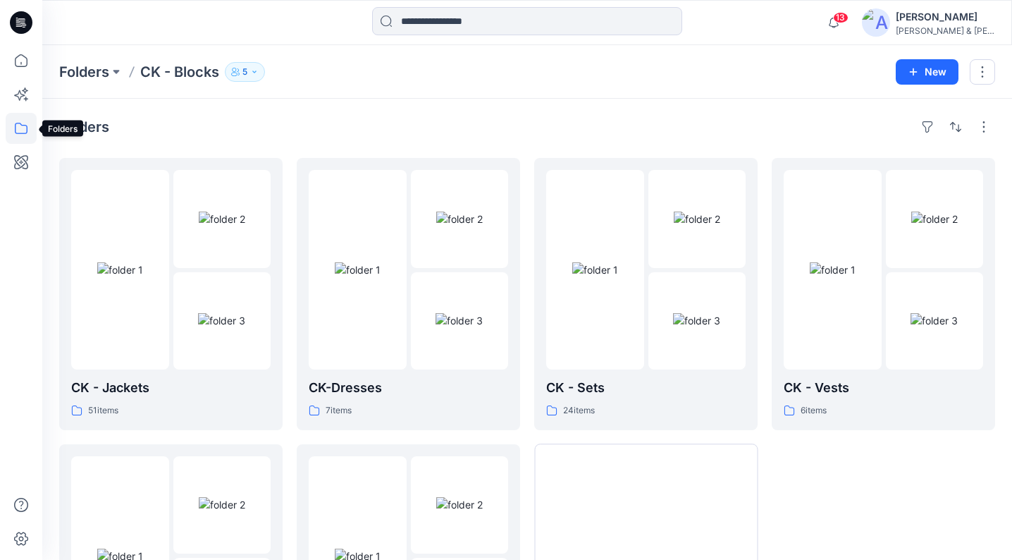
click at [19, 129] on icon at bounding box center [21, 128] width 31 height 31
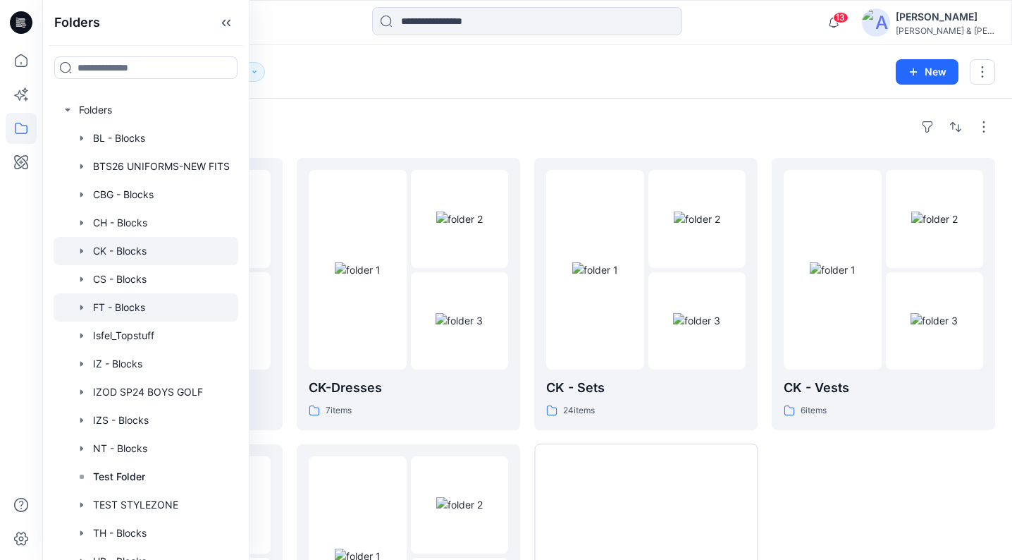
click at [85, 307] on icon "button" at bounding box center [81, 307] width 11 height 11
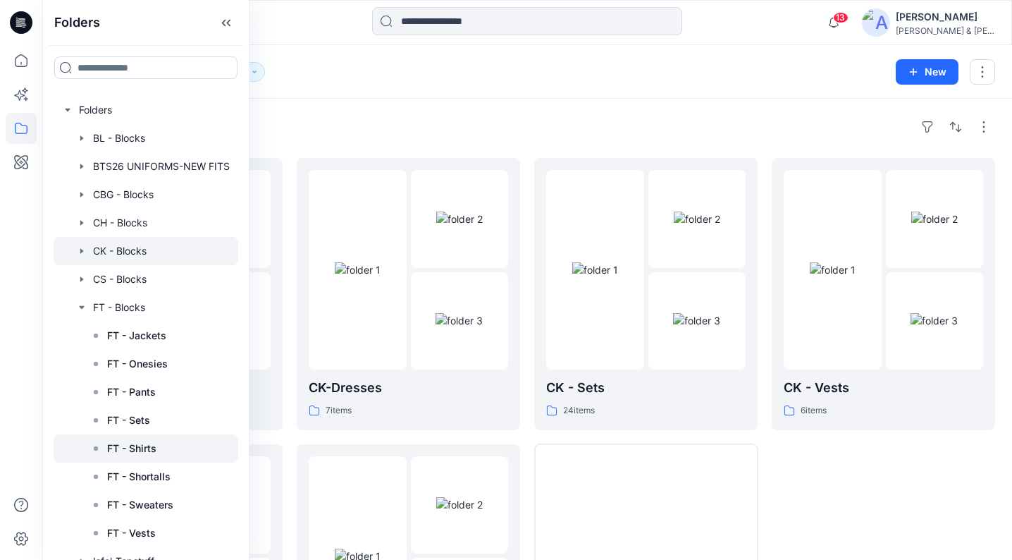
click at [158, 447] on div at bounding box center [146, 448] width 185 height 28
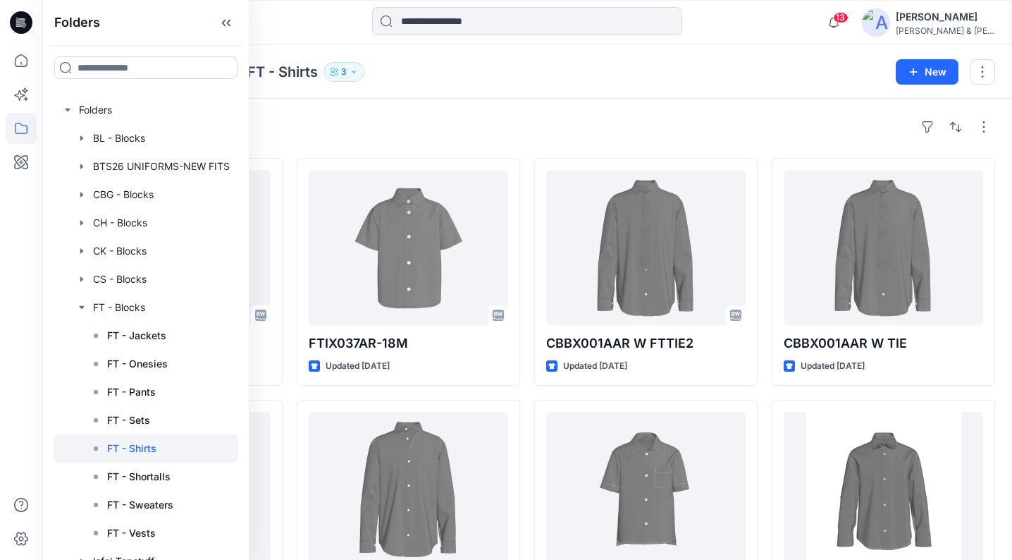
click at [607, 113] on div "Styles FTIX037AR W BOWTIE-18M Updated [DATE] CBBX001AAR W BOWTIE11 Updated [DAT…" at bounding box center [527, 517] width 970 height 837
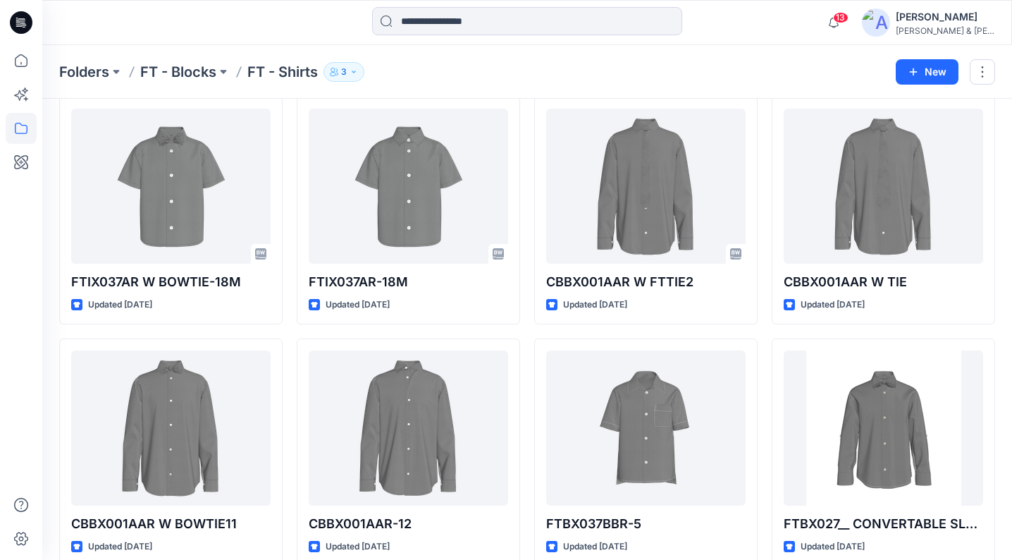
scroll to position [59, 0]
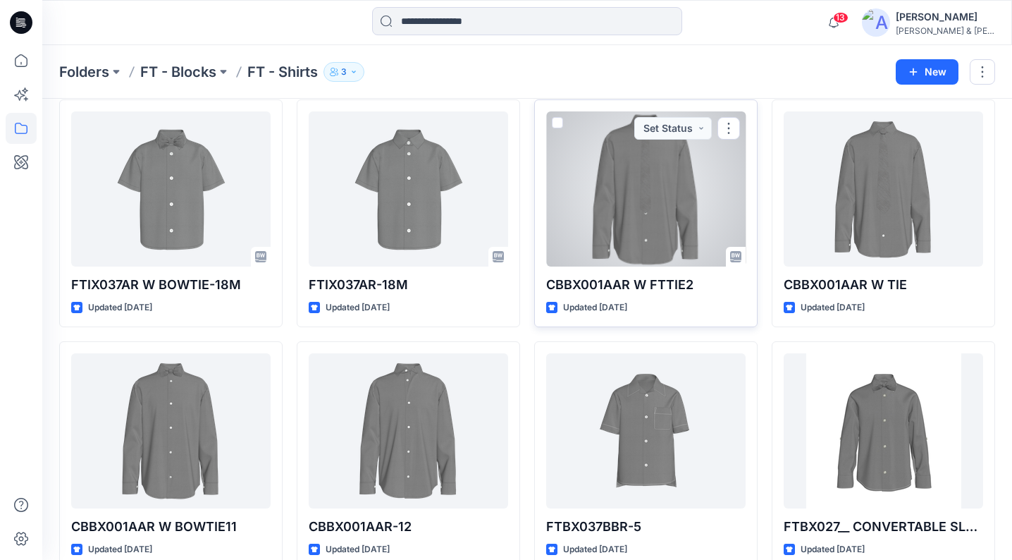
click at [653, 285] on p "CBBX001AAR W FTTIE2" at bounding box center [645, 285] width 199 height 20
click at [619, 196] on div at bounding box center [645, 188] width 199 height 155
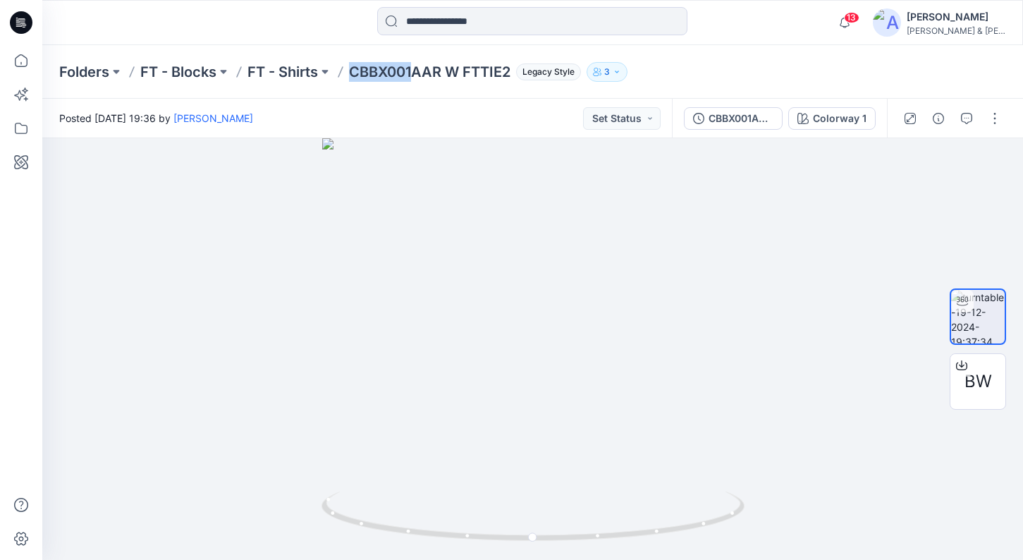
drag, startPoint x: 353, startPoint y: 72, endPoint x: 413, endPoint y: 73, distance: 59.9
click at [413, 73] on p "CBBX001AAR W FTTIE2" at bounding box center [429, 72] width 161 height 20
copy p "CBBX001"
click at [20, 133] on icon at bounding box center [21, 128] width 13 height 11
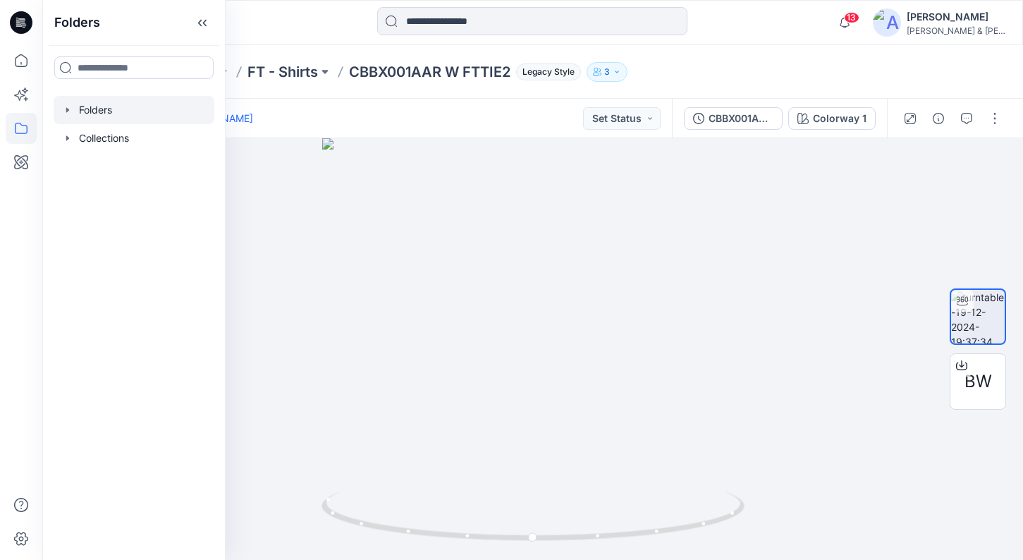
click at [71, 111] on icon "button" at bounding box center [67, 109] width 11 height 11
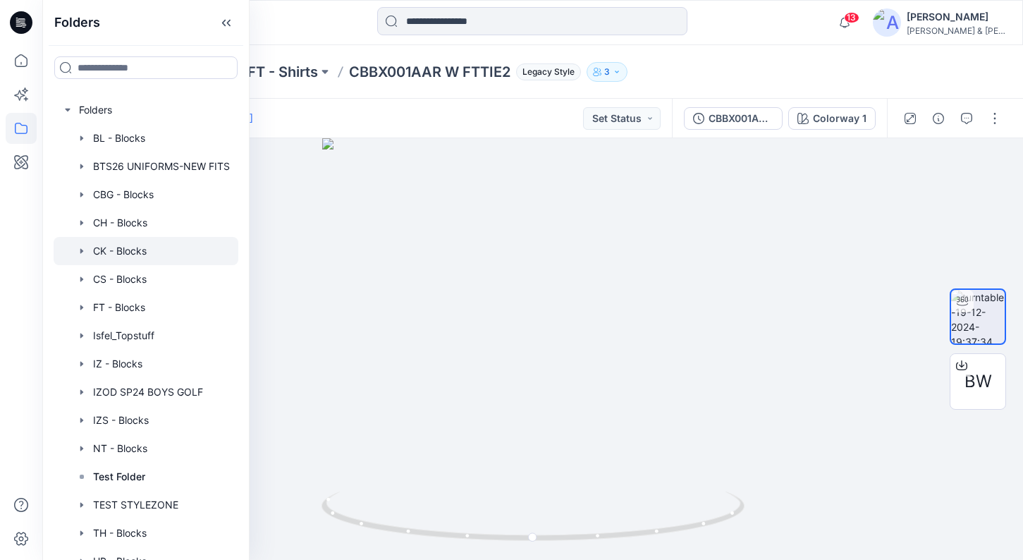
click at [84, 249] on icon "button" at bounding box center [81, 250] width 11 height 11
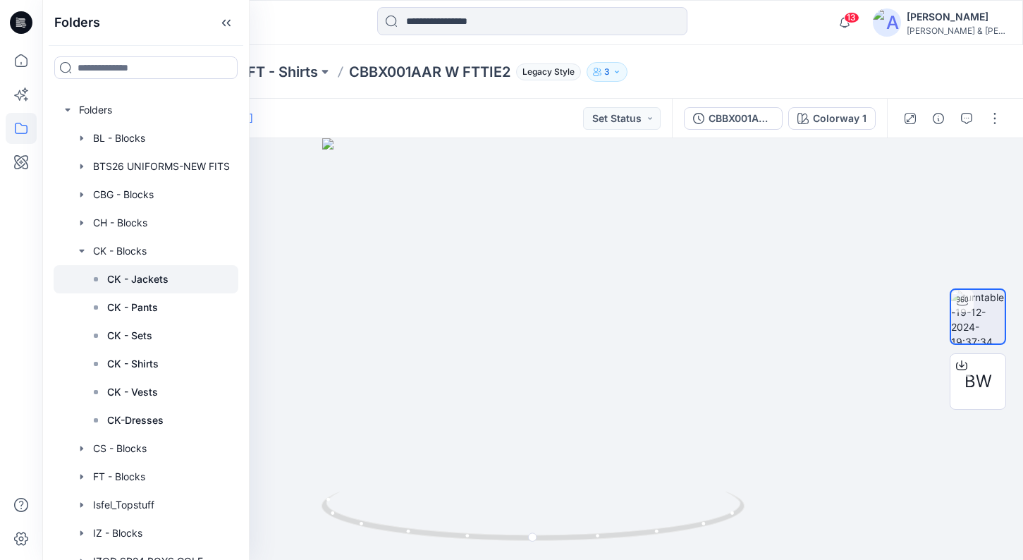
click at [129, 285] on p "CK - Jackets" at bounding box center [137, 279] width 61 height 17
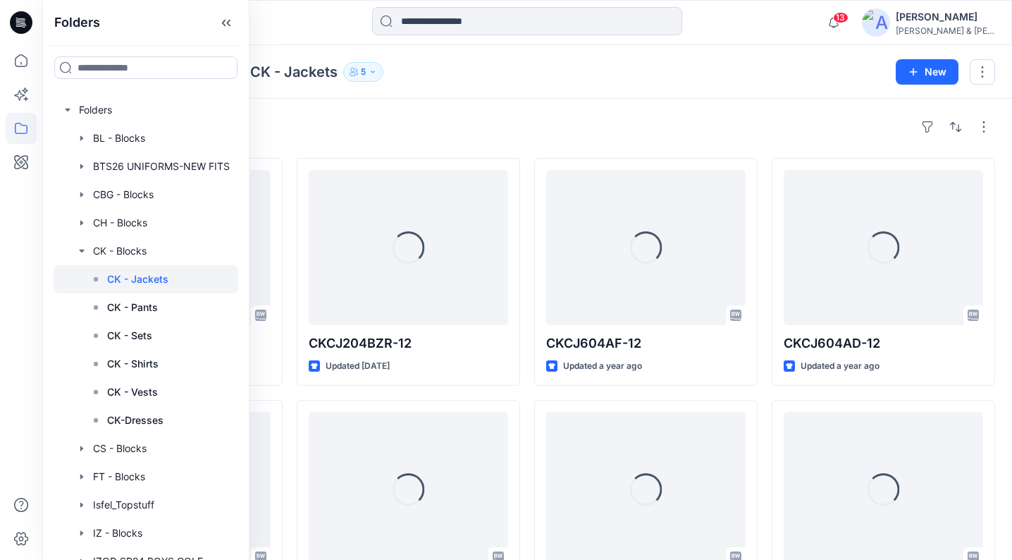
click at [534, 131] on div "Styles" at bounding box center [527, 127] width 936 height 23
